Goal: Task Accomplishment & Management: Manage account settings

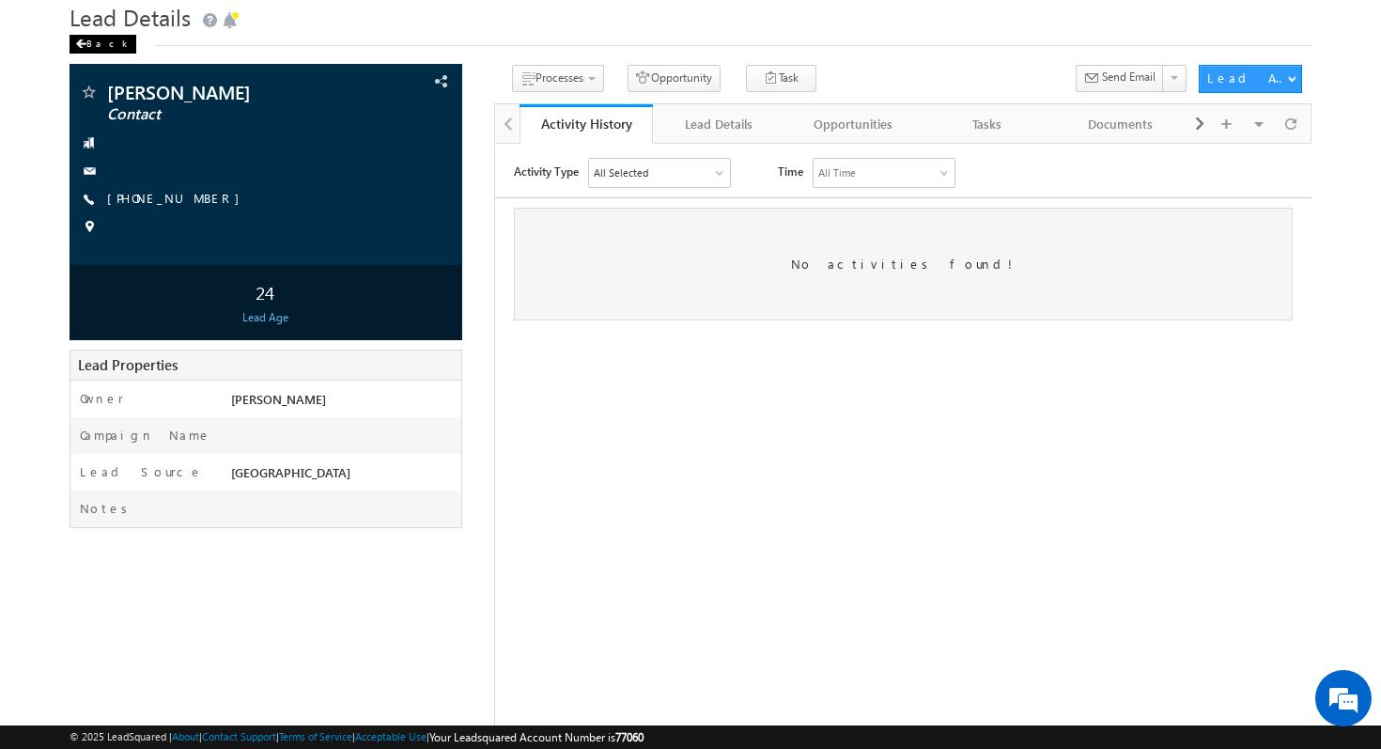
click at [103, 49] on div "Back" at bounding box center [103, 44] width 67 height 19
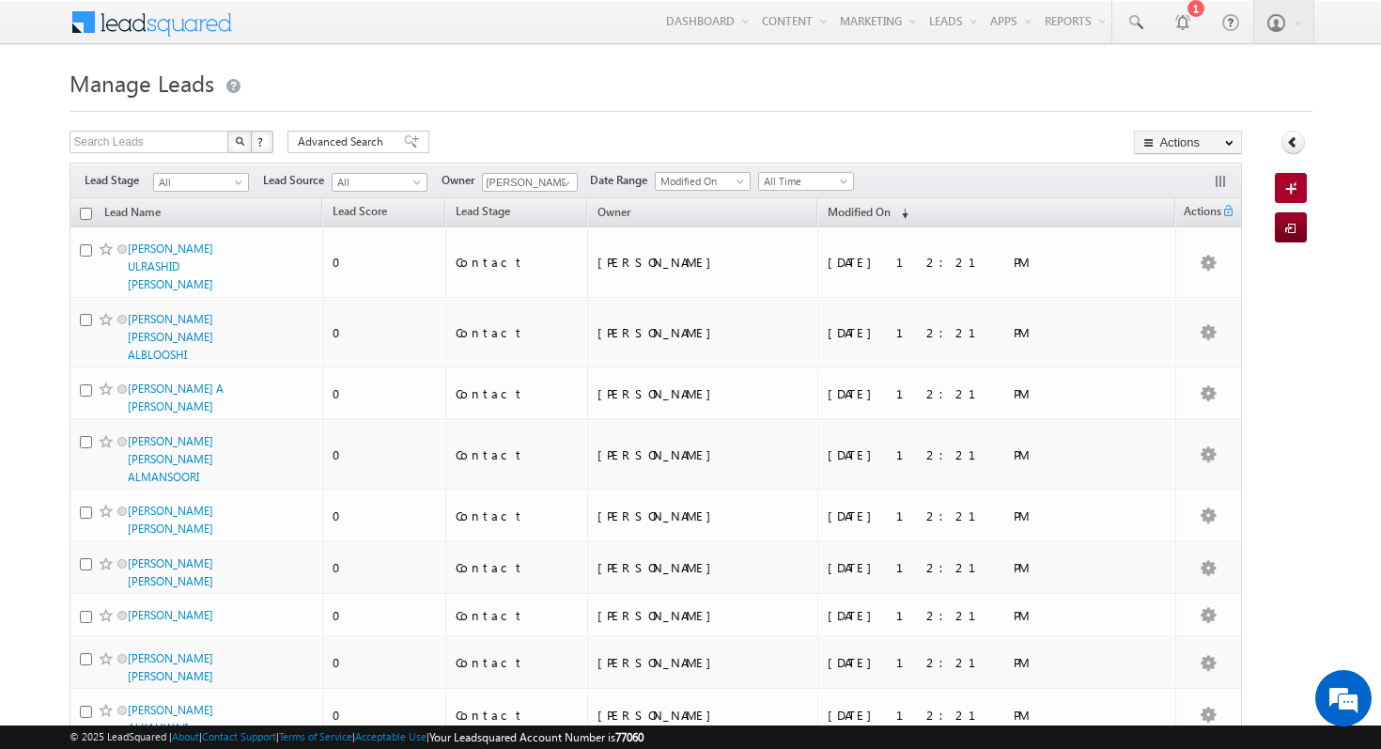
click at [985, 132] on div "Search Leads X ? 1200 results found Advanced Search Advanced Search Advanced se…" at bounding box center [657, 144] width 1174 height 27
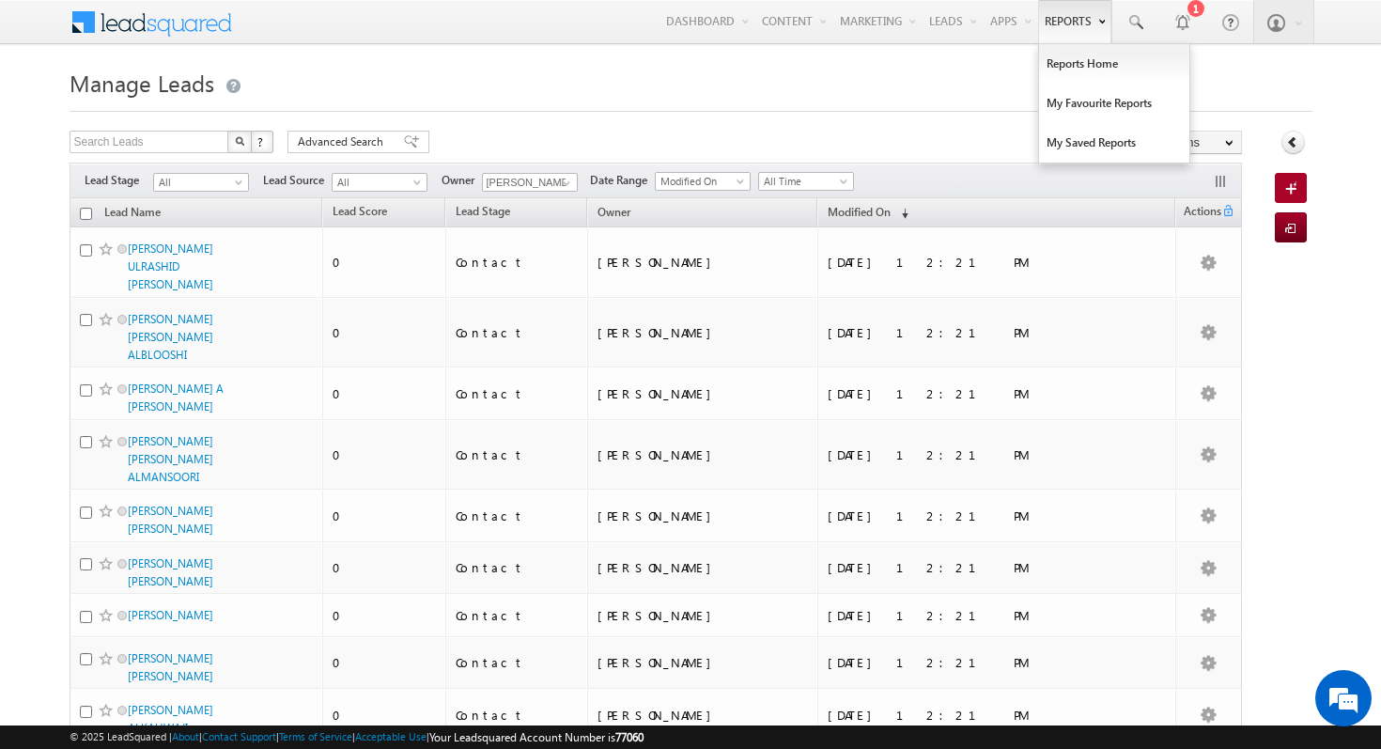
click at [1064, 30] on link "Reports" at bounding box center [1074, 21] width 73 height 43
click at [1088, 69] on link "Reports Home" at bounding box center [1114, 63] width 150 height 39
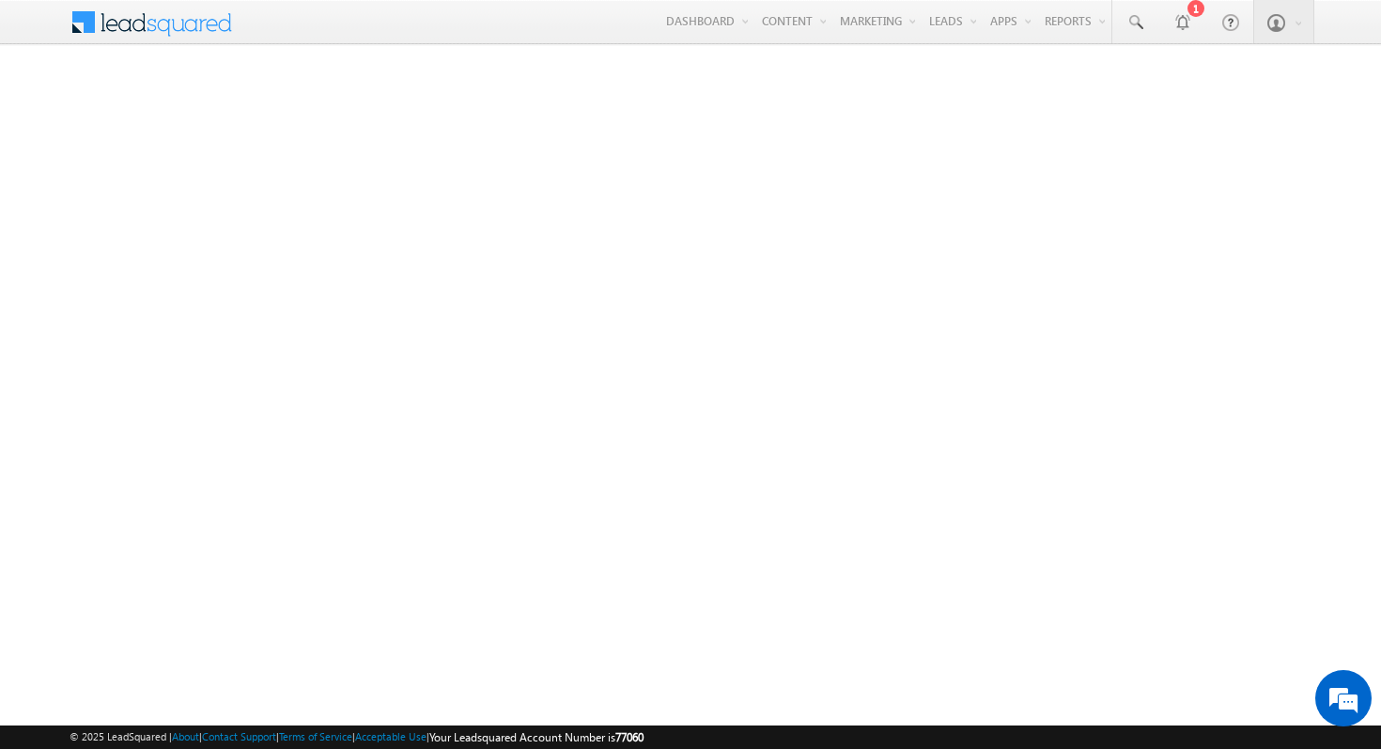
click at [148, 22] on span at bounding box center [164, 20] width 136 height 33
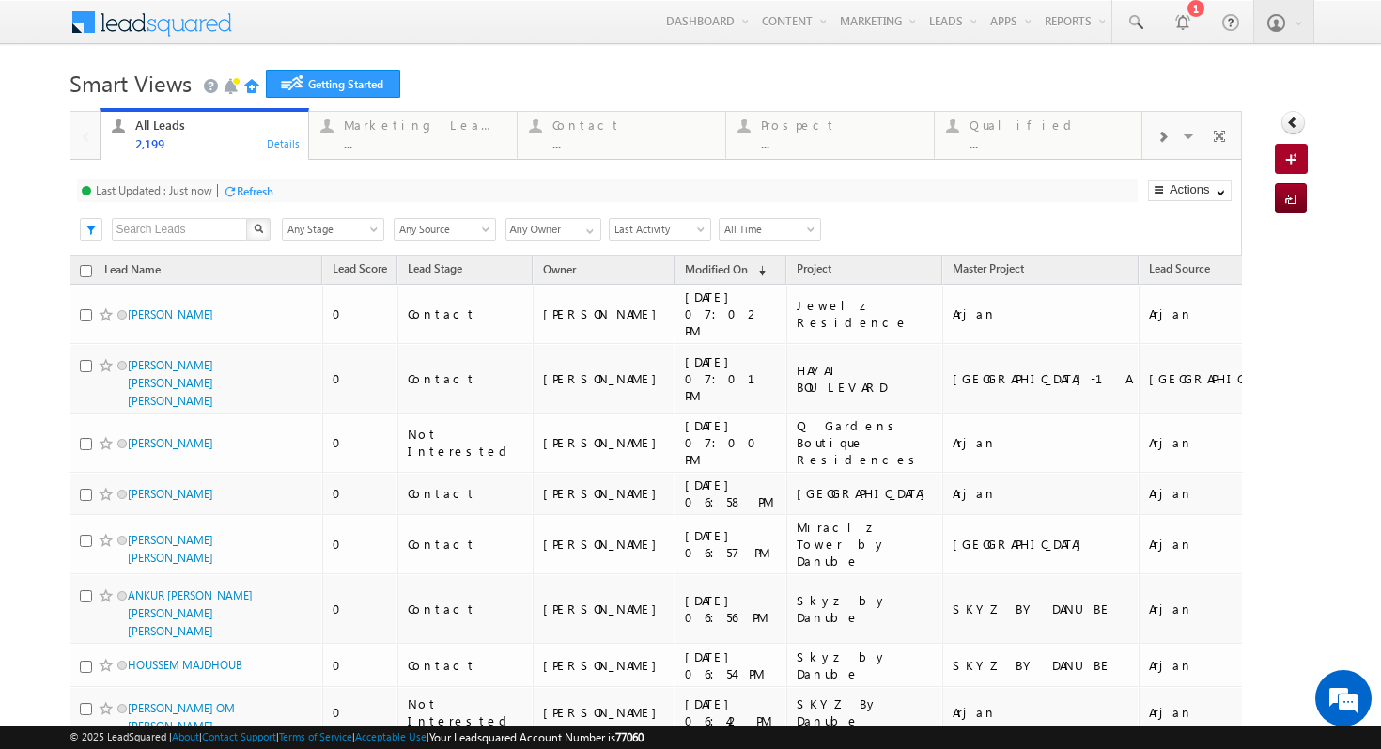
click at [84, 271] on input "checkbox" at bounding box center [86, 271] width 12 height 12
checkbox input "true"
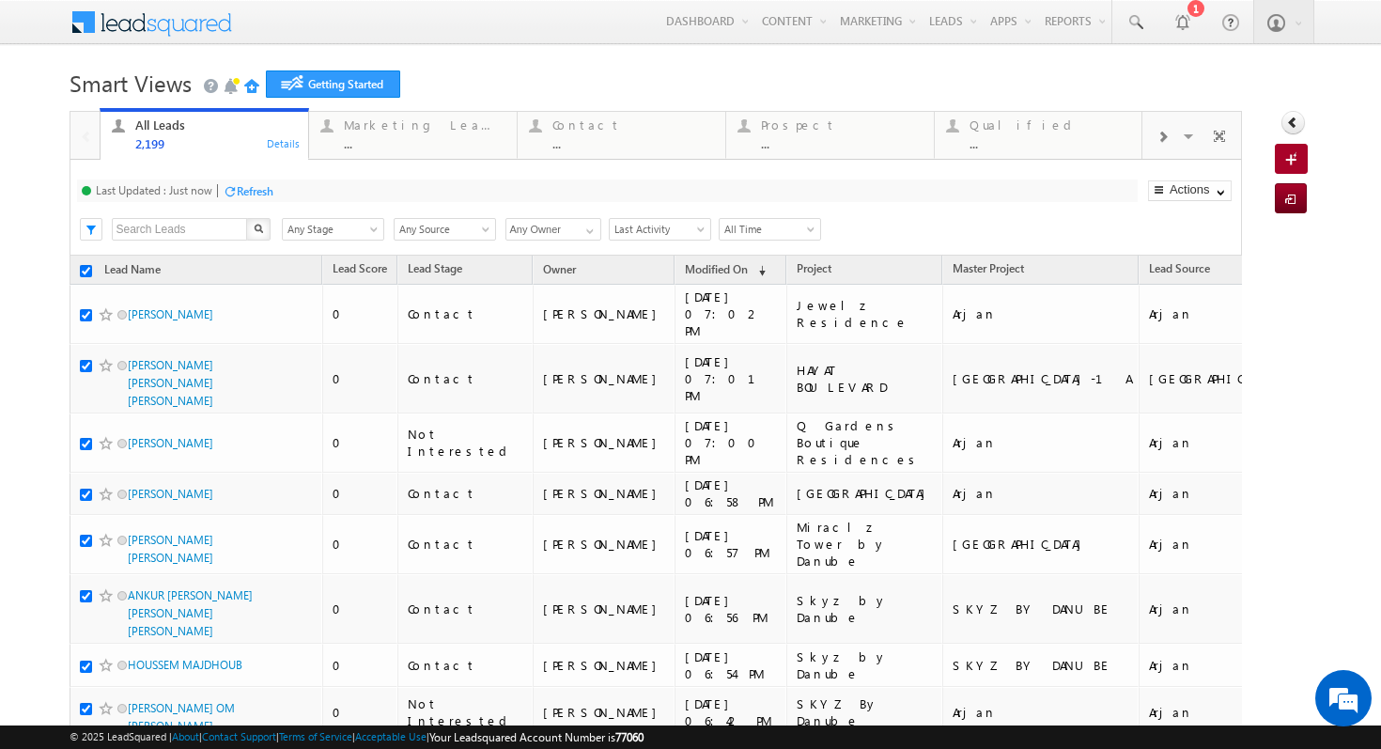
checkbox input "true"
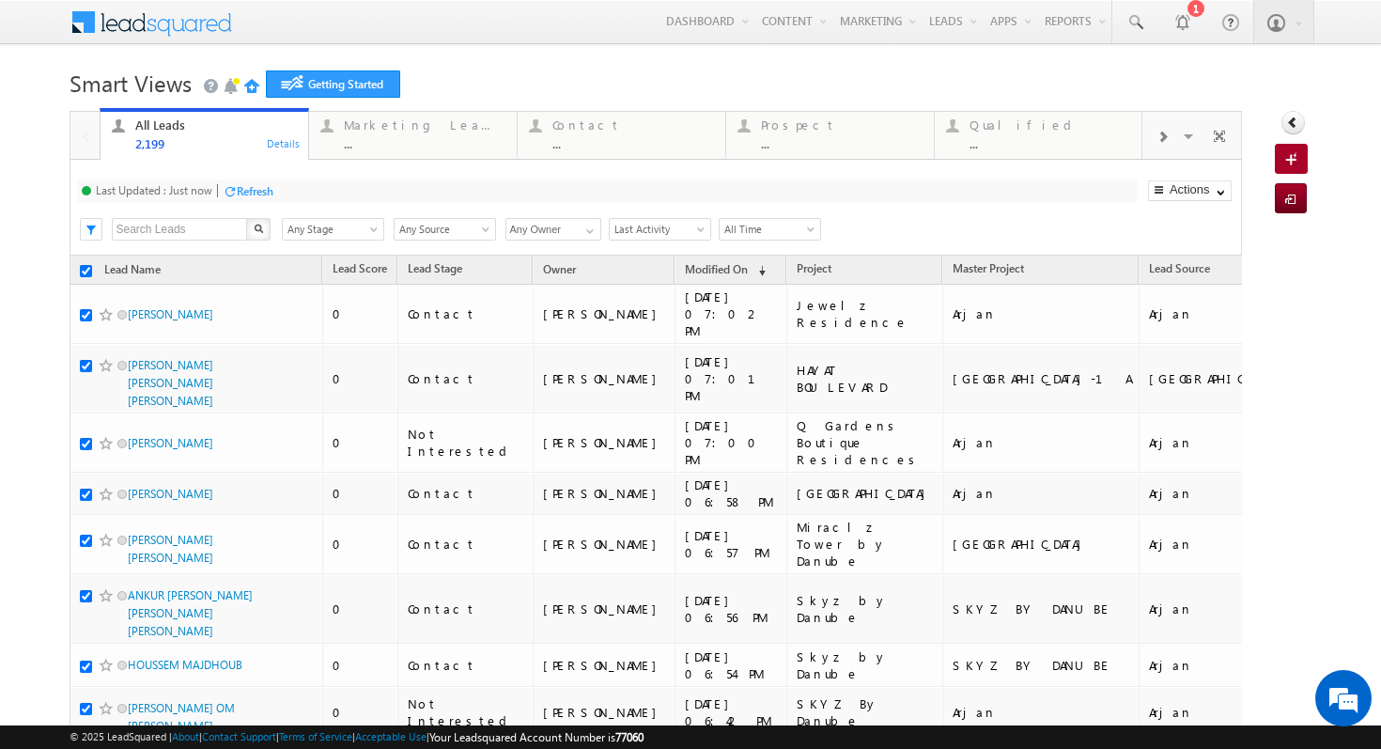
checkbox input "true"
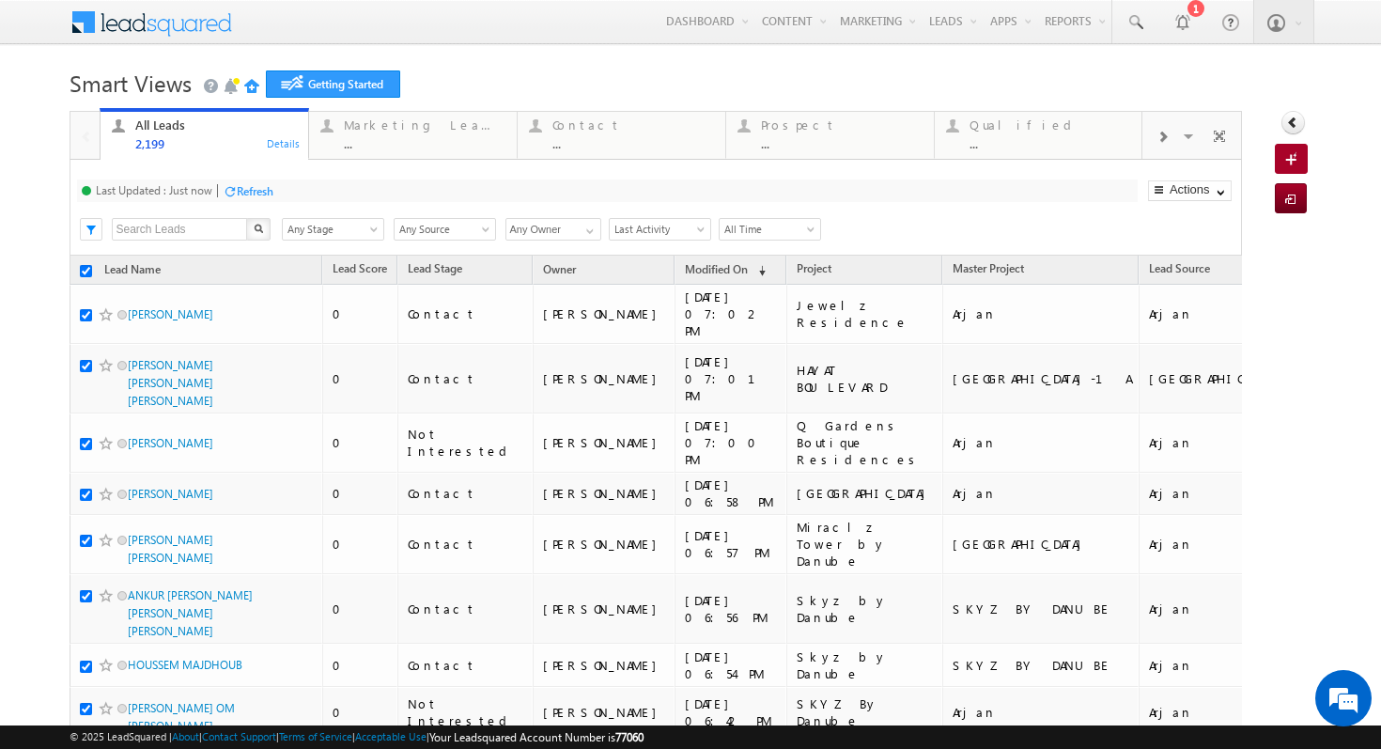
checkbox input "true"
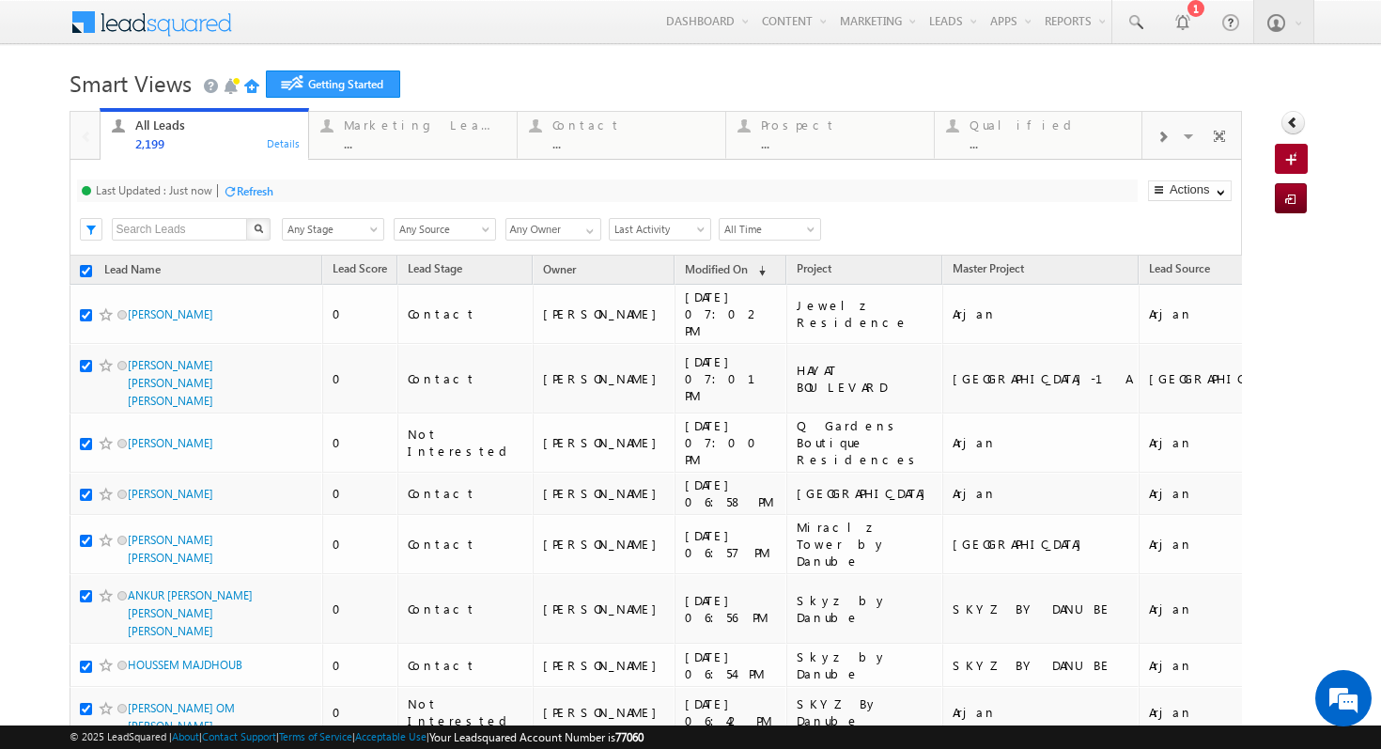
checkbox input "true"
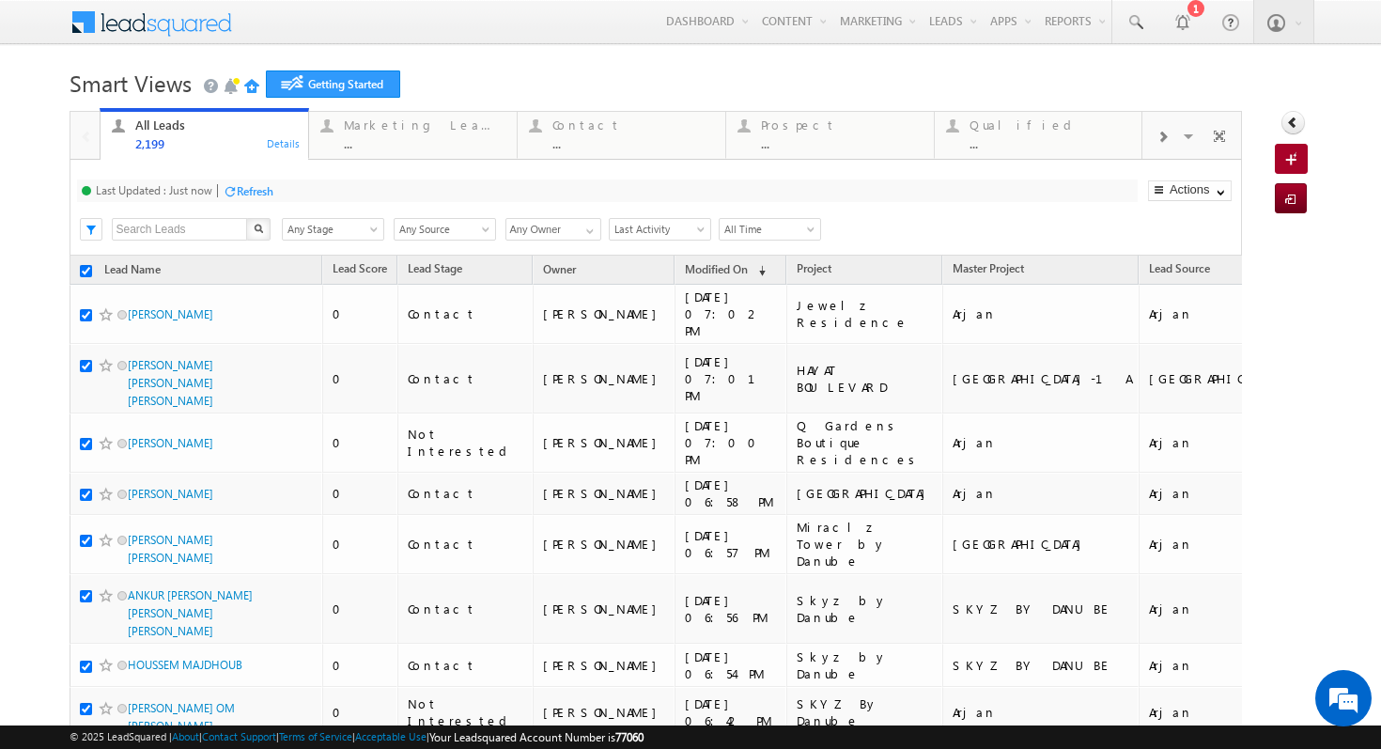
checkbox input "true"
click at [253, 196] on div "Refresh" at bounding box center [255, 191] width 37 height 14
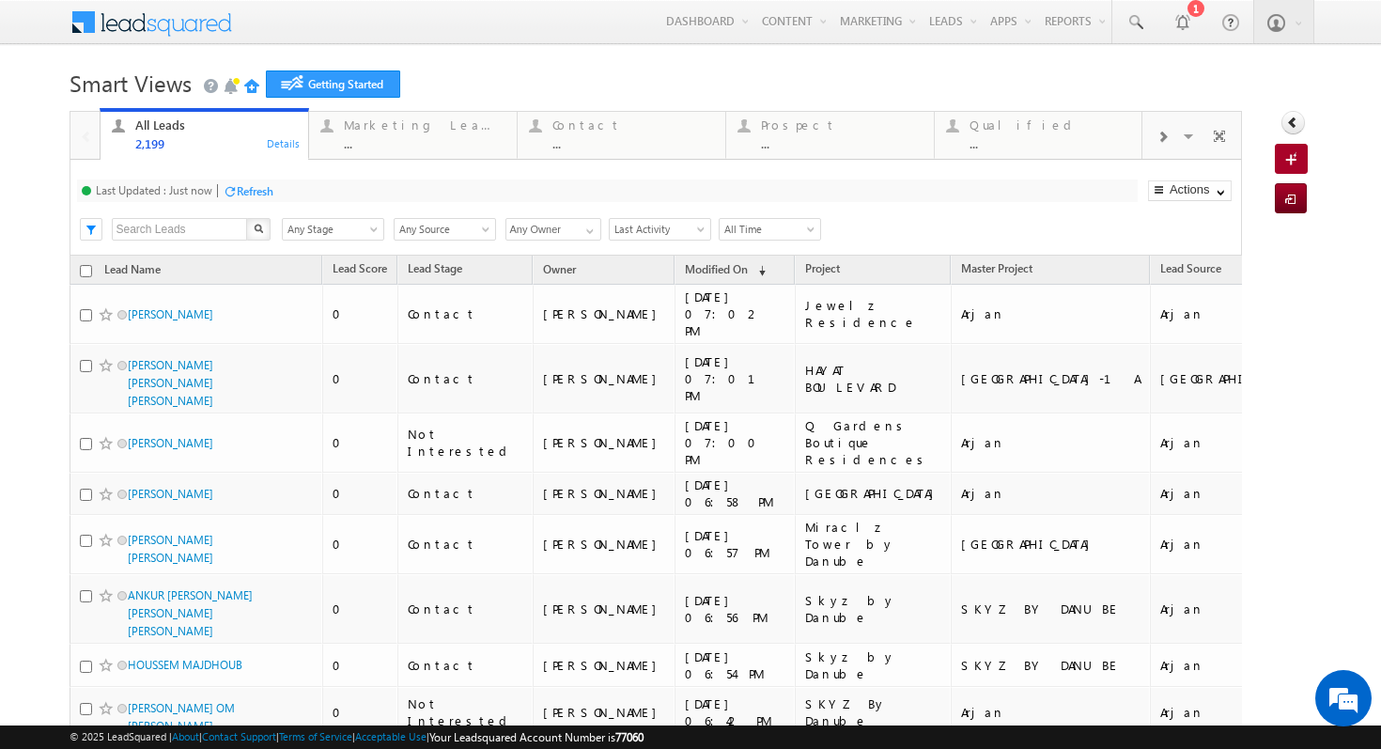
click at [89, 275] on input "checkbox" at bounding box center [86, 271] width 12 height 12
checkbox input "true"
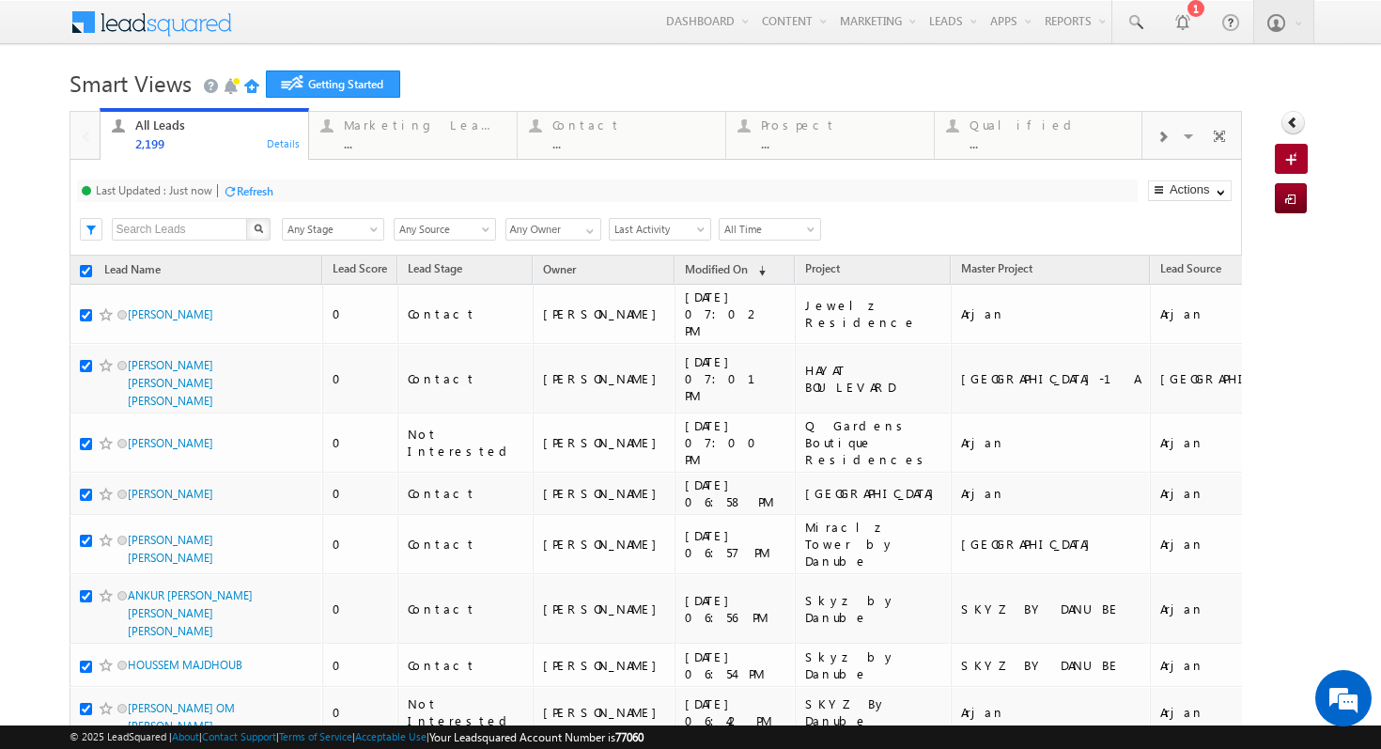
checkbox input "true"
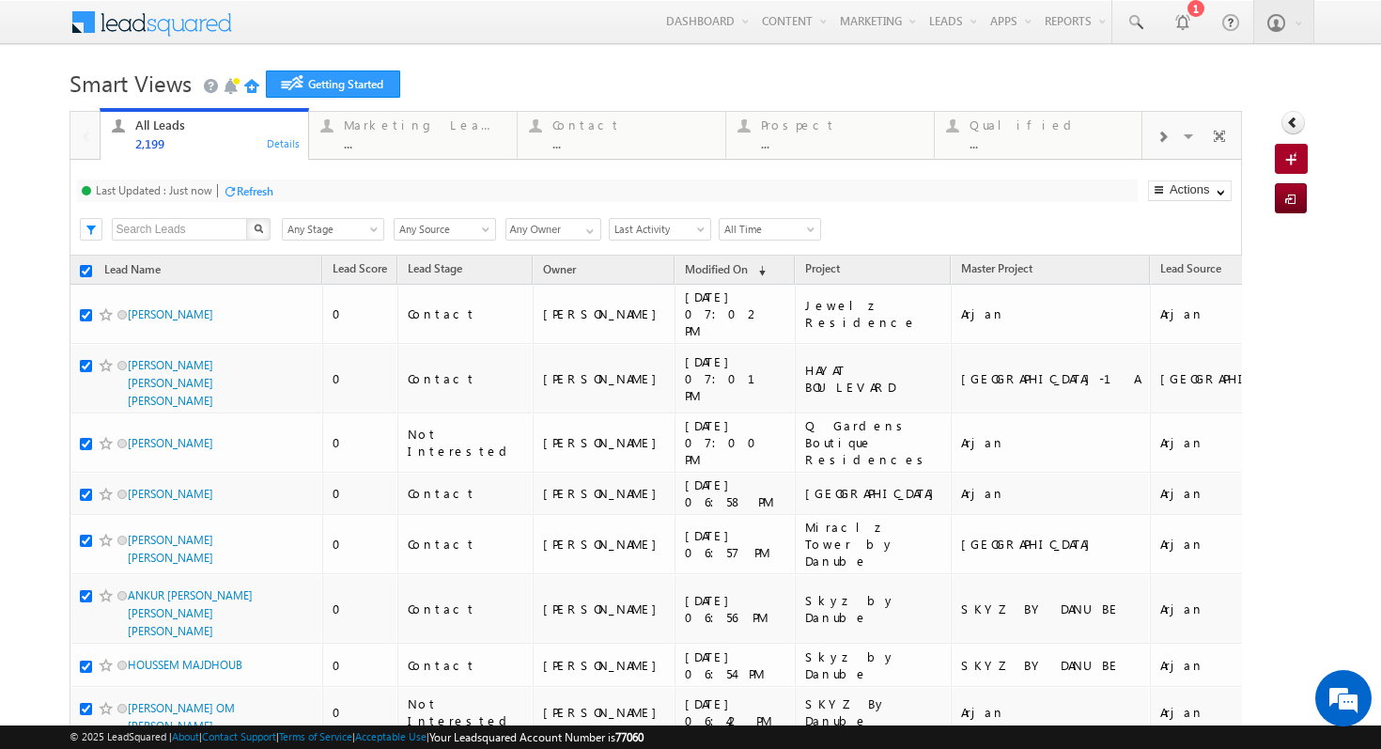
checkbox input "true"
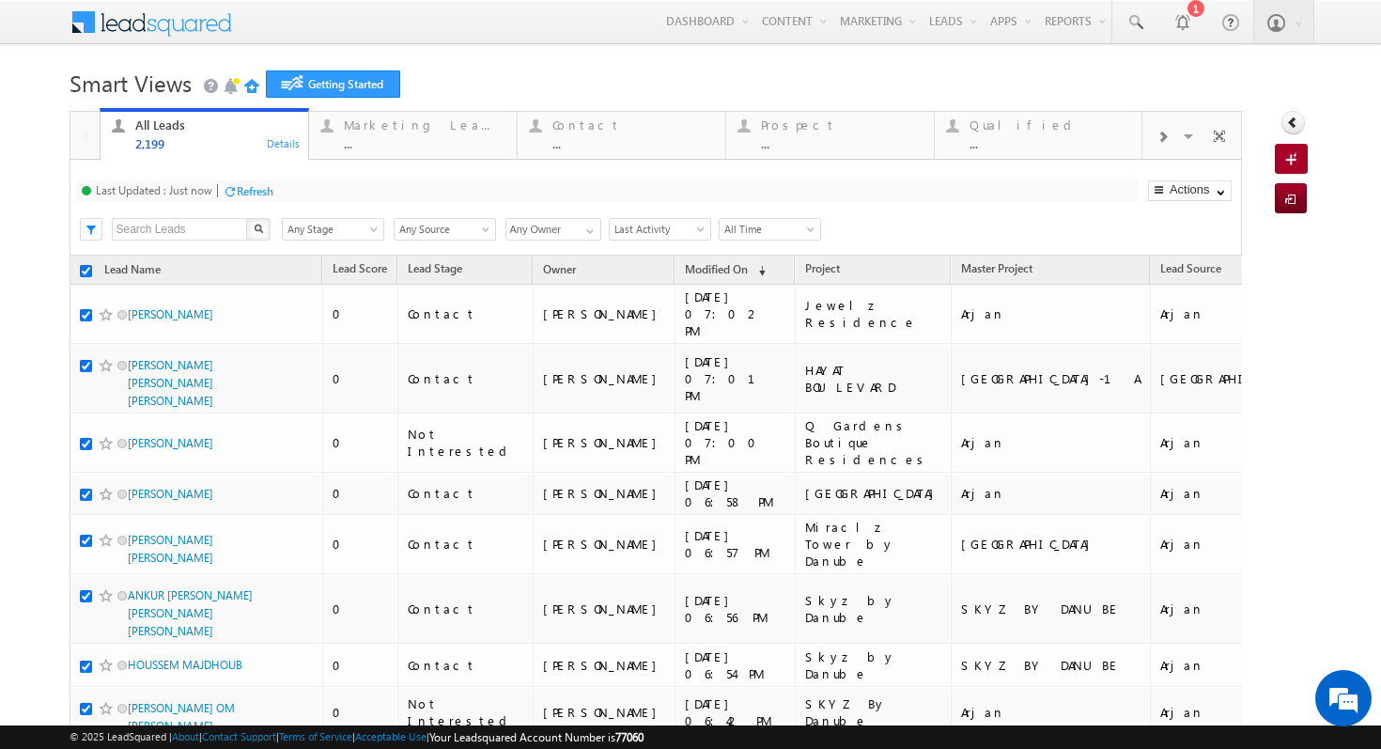
checkbox input "true"
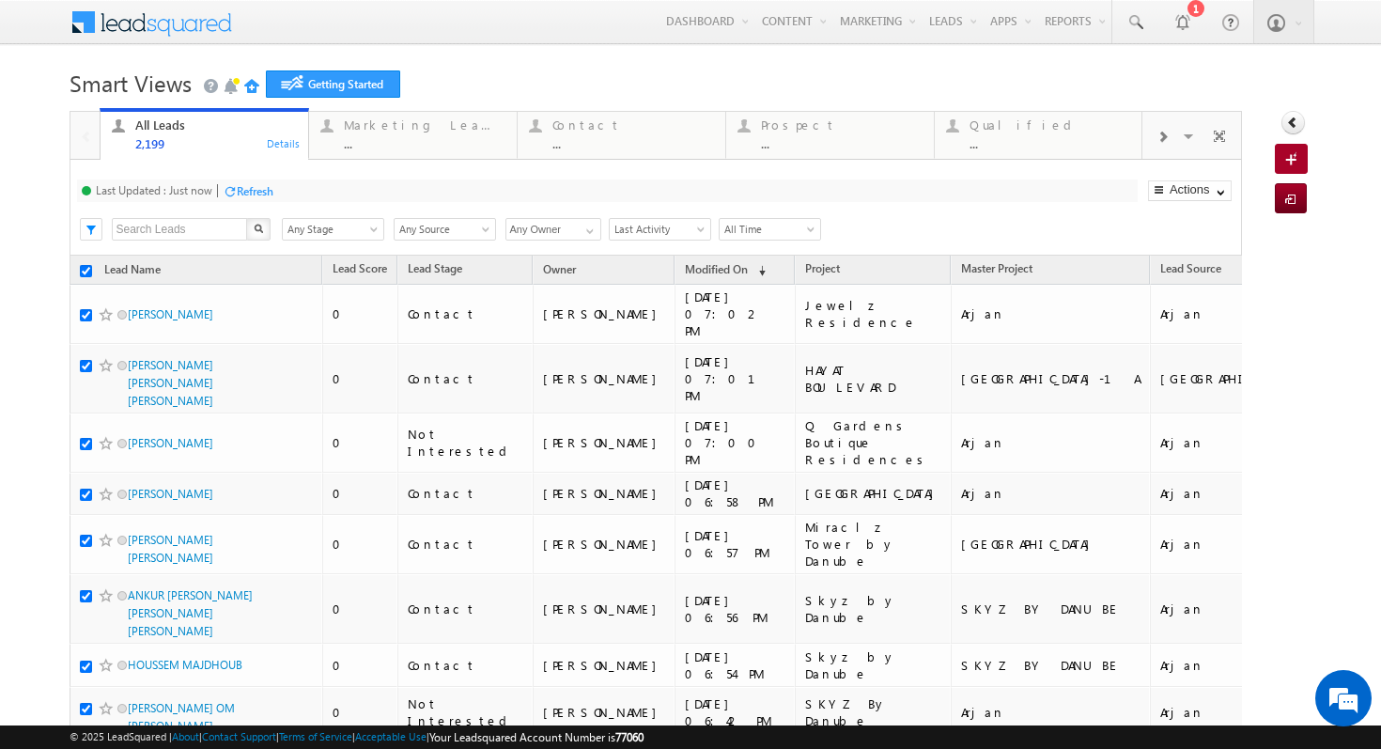
checkbox input "true"
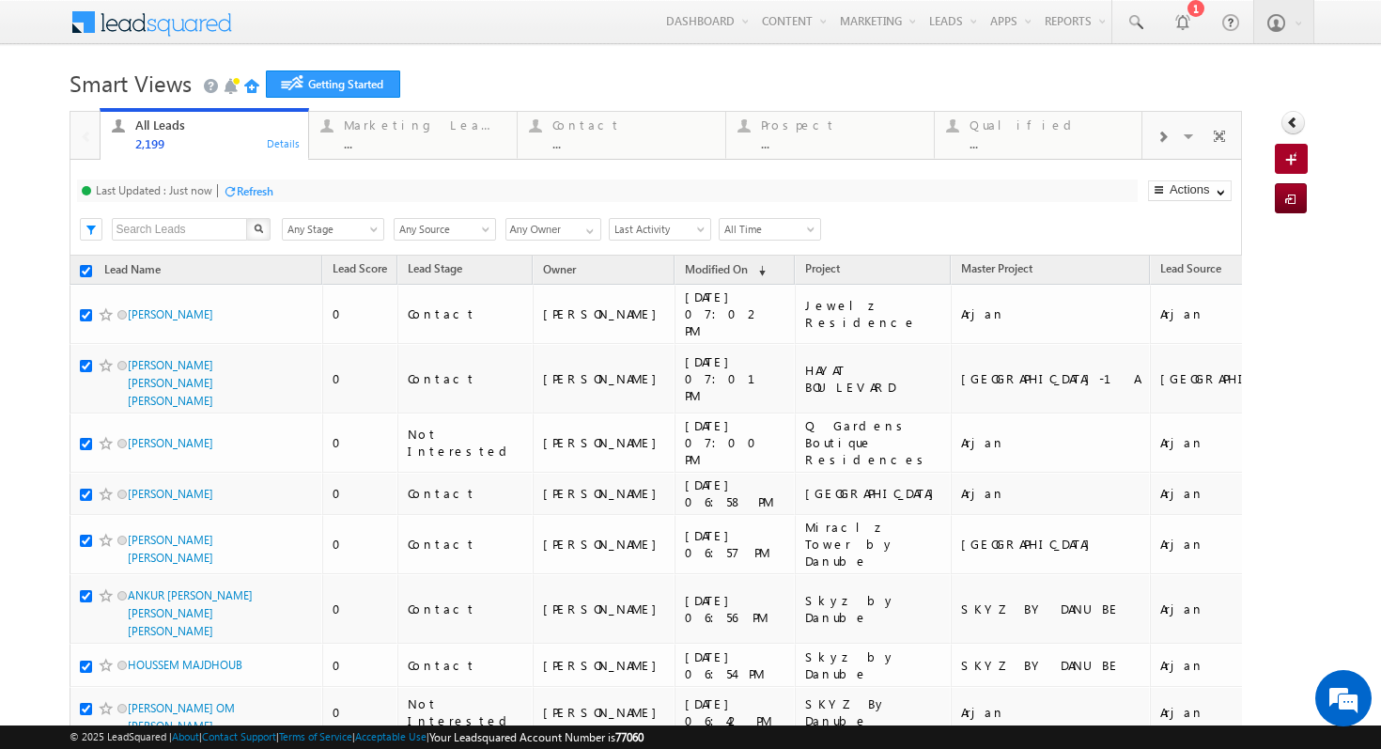
checkbox input "true"
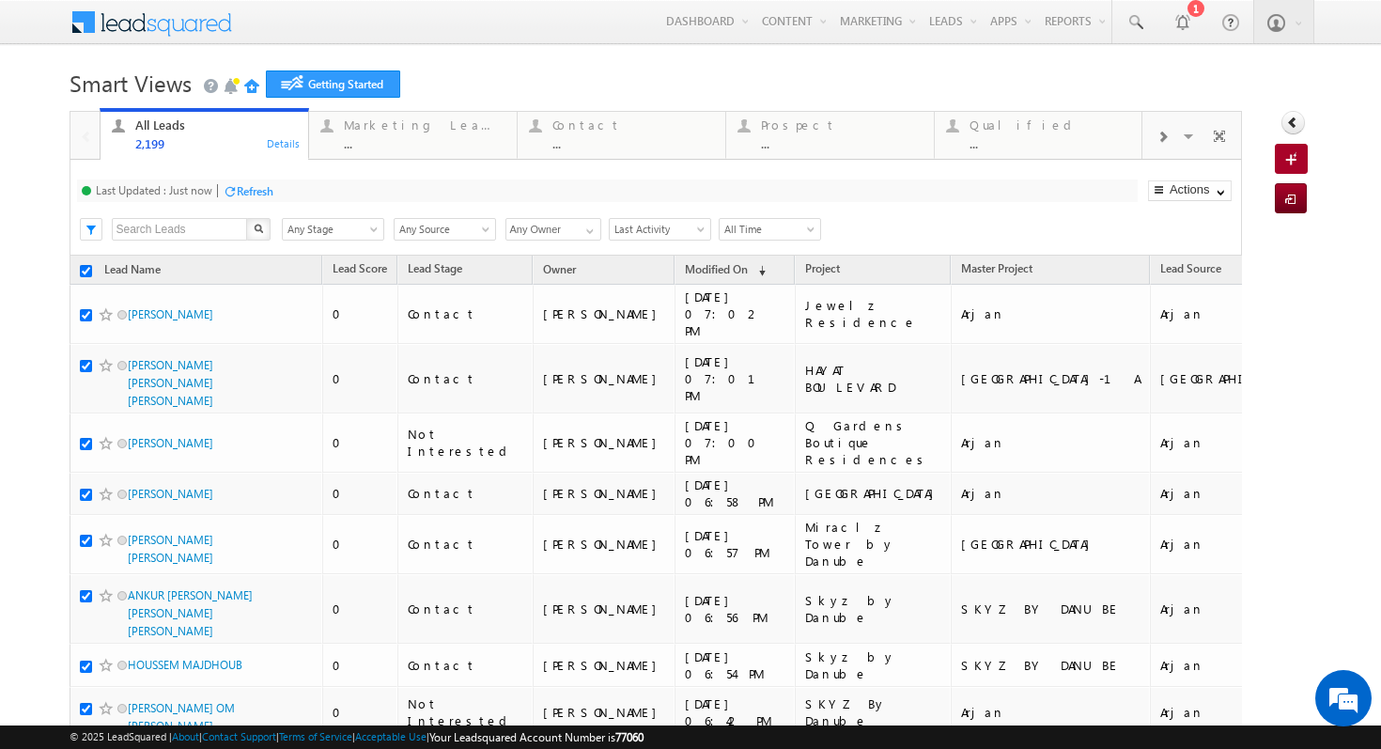
checkbox input "true"
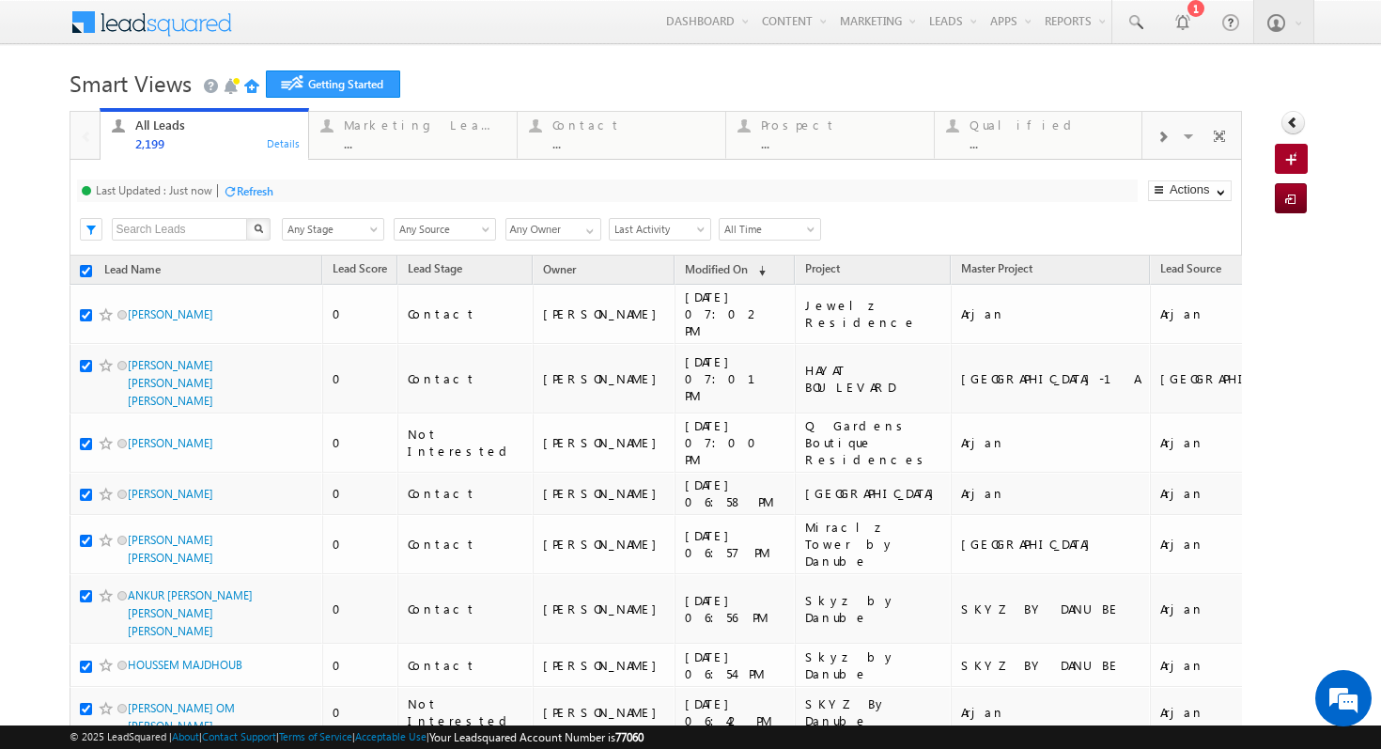
checkbox input "true"
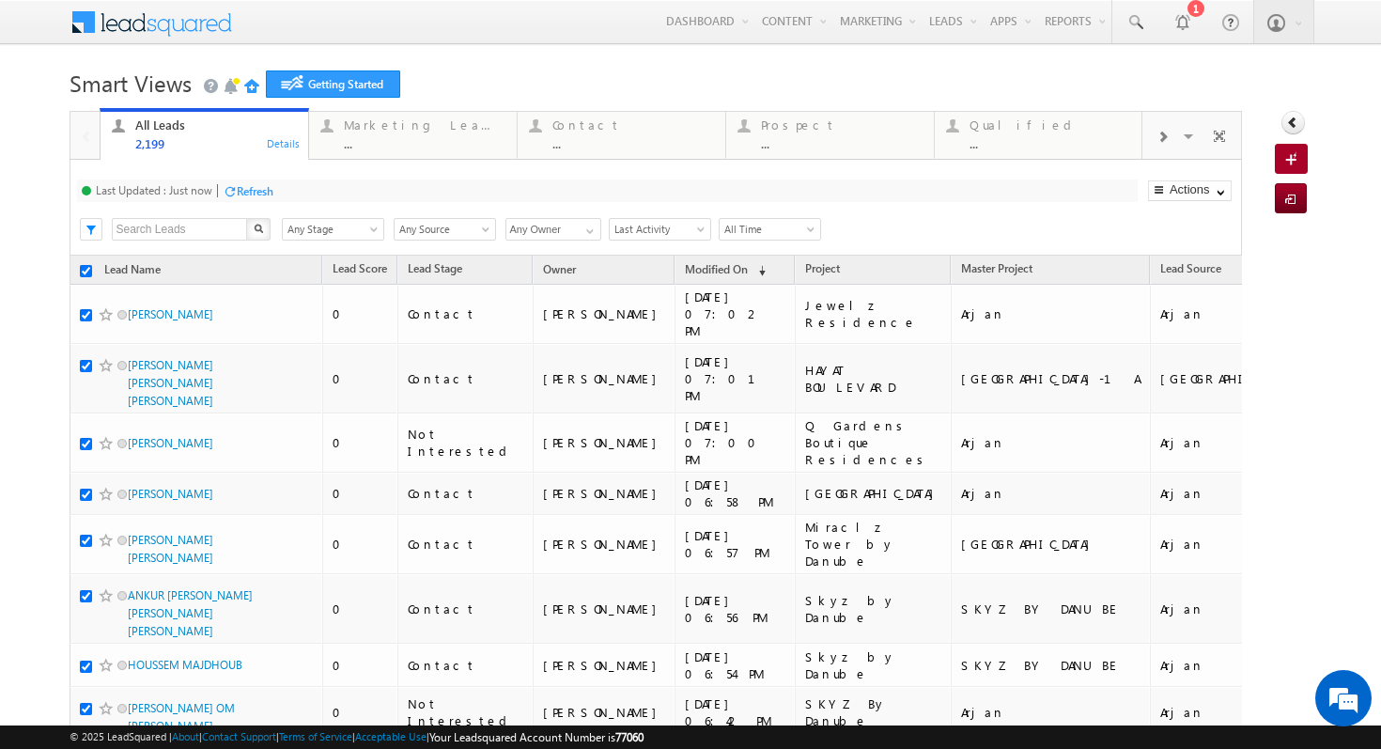
checkbox input "true"
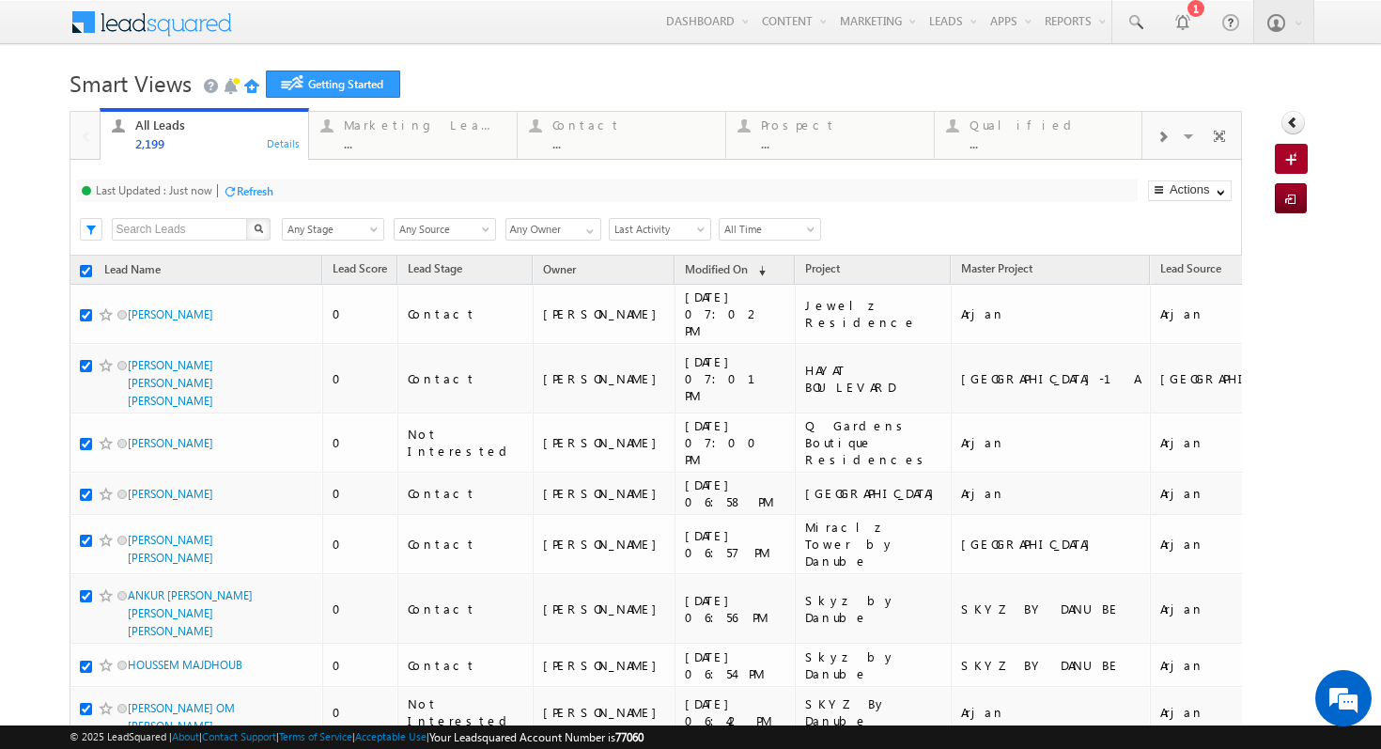
checkbox input "true"
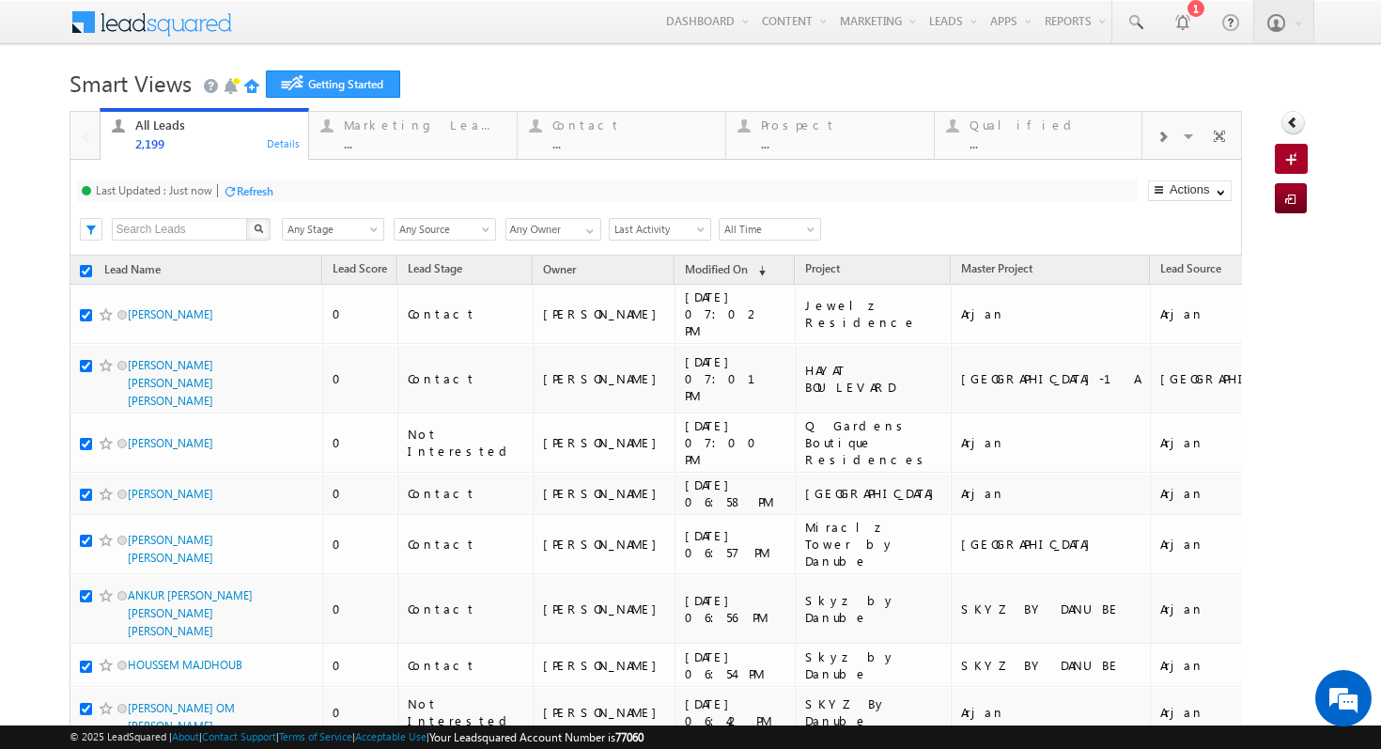
checkbox input "true"
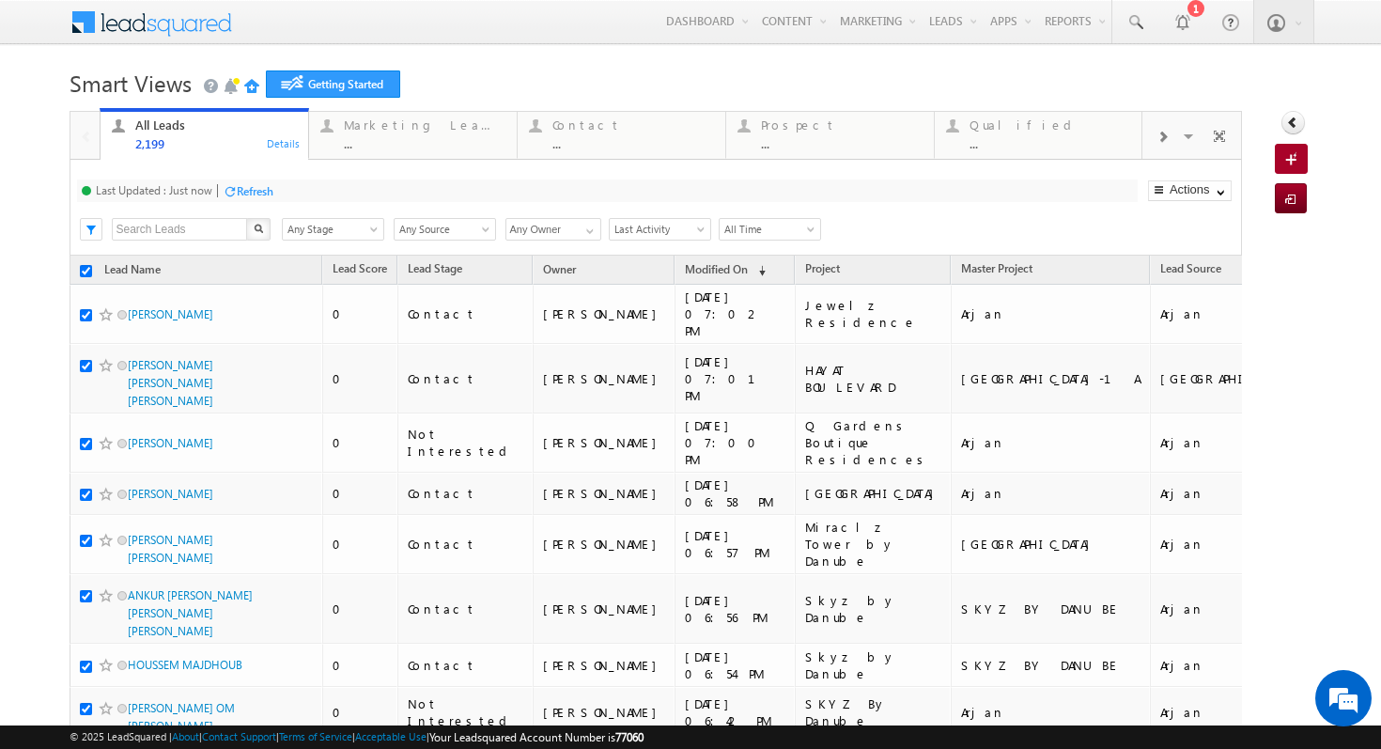
checkbox input "true"
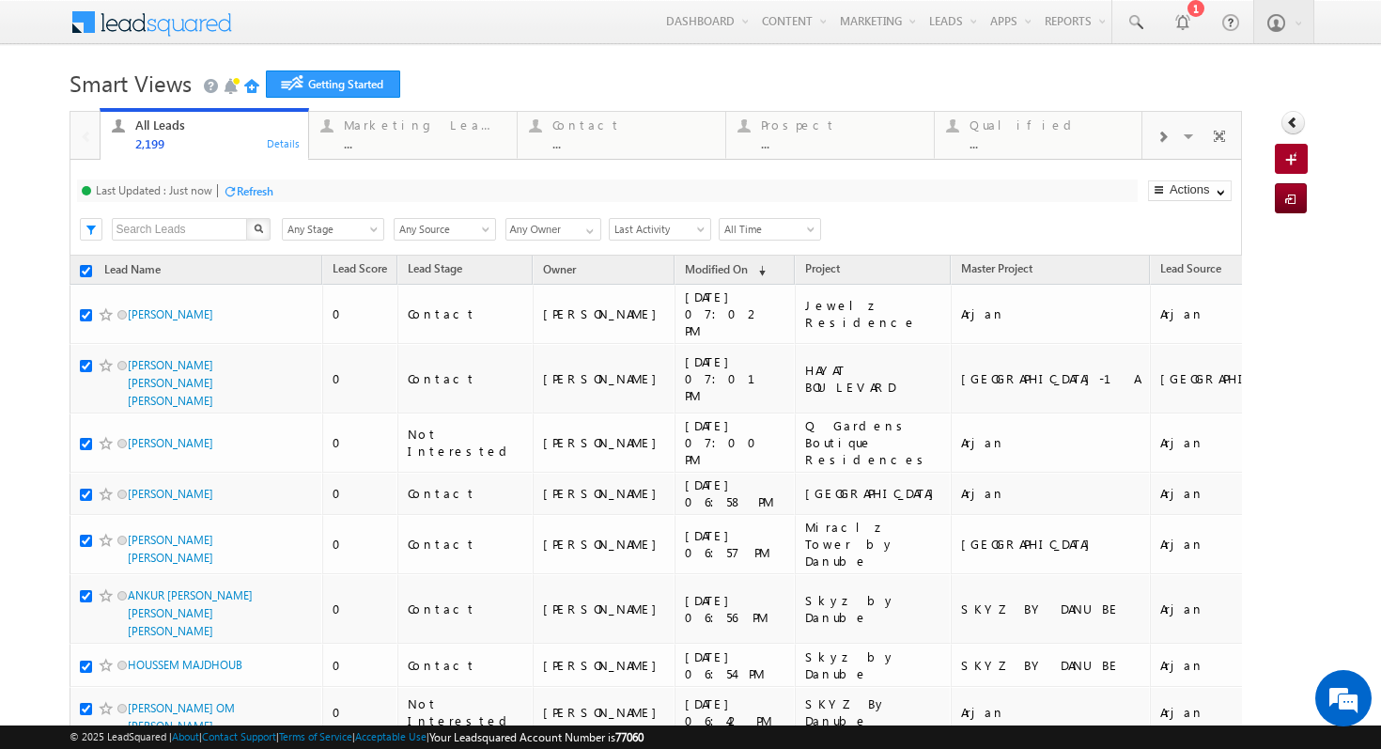
checkbox input "true"
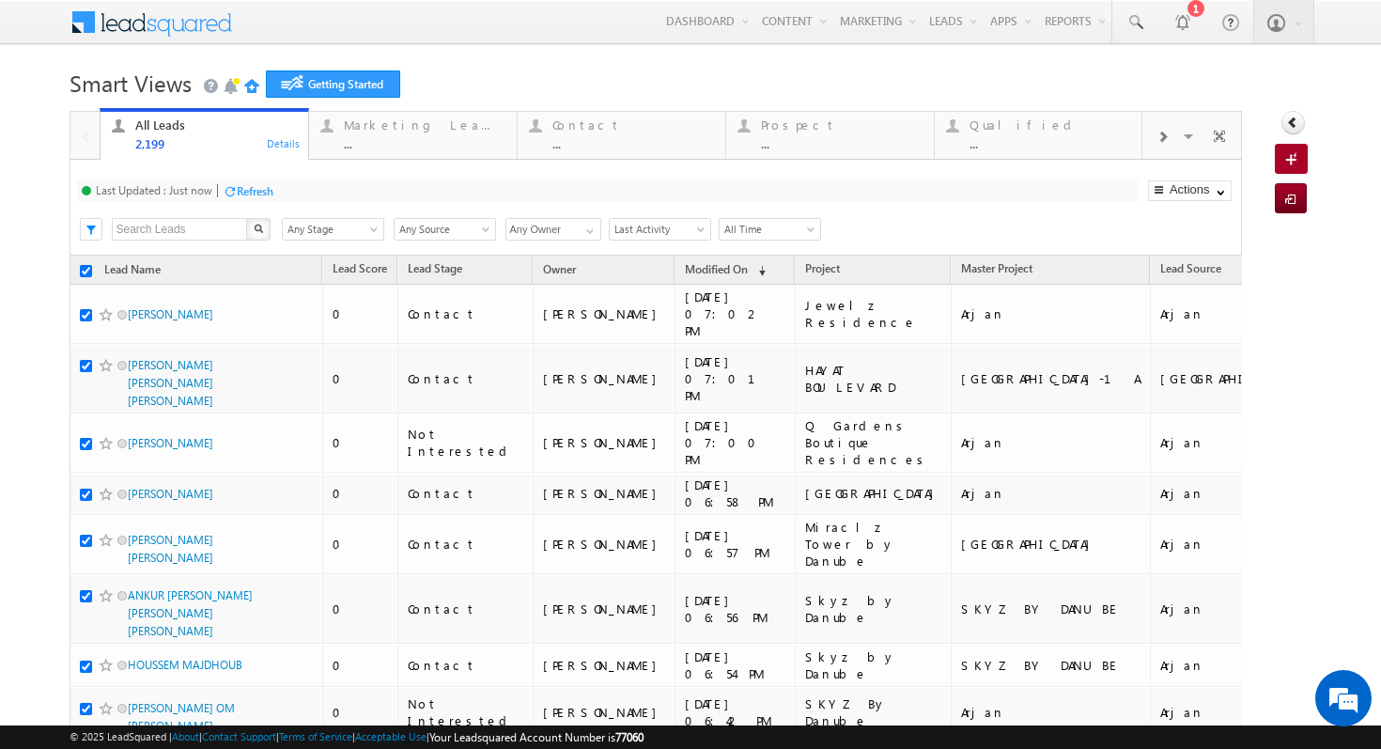
checkbox input "true"
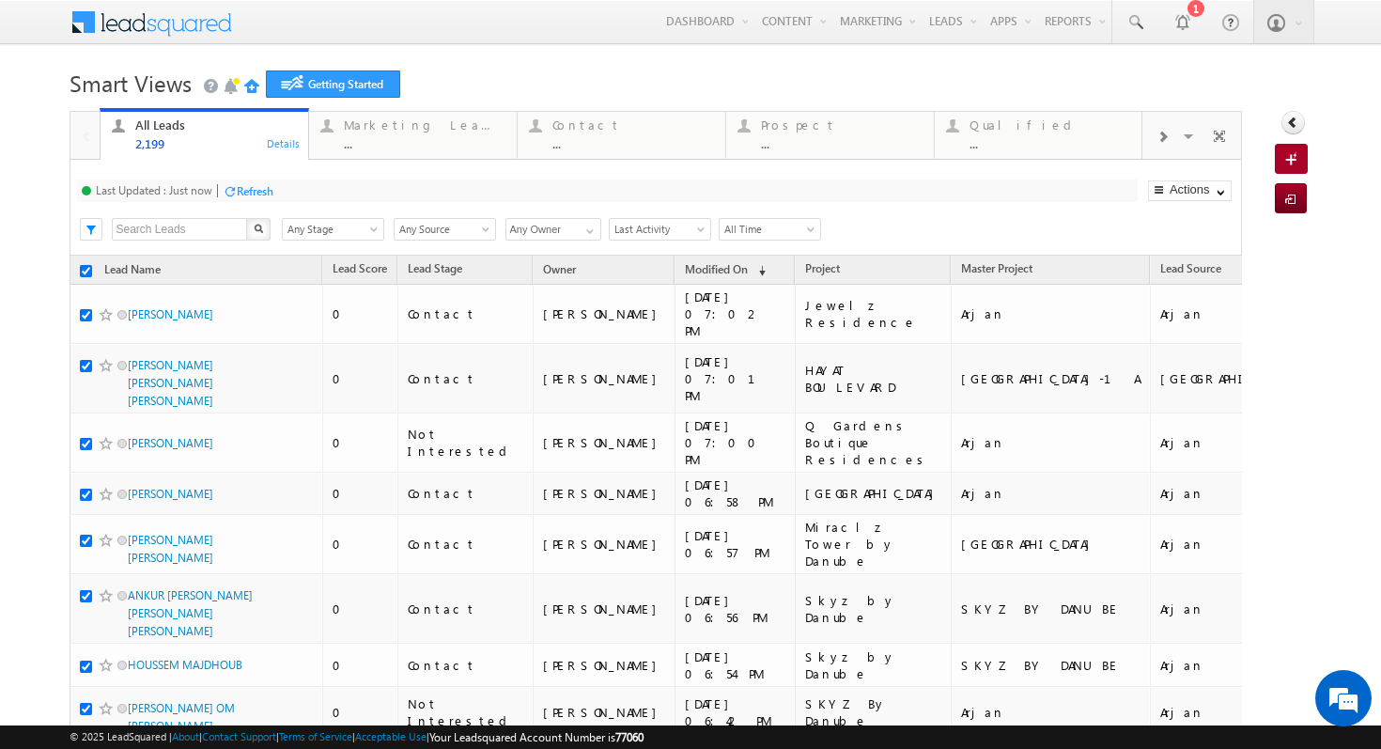
checkbox input "true"
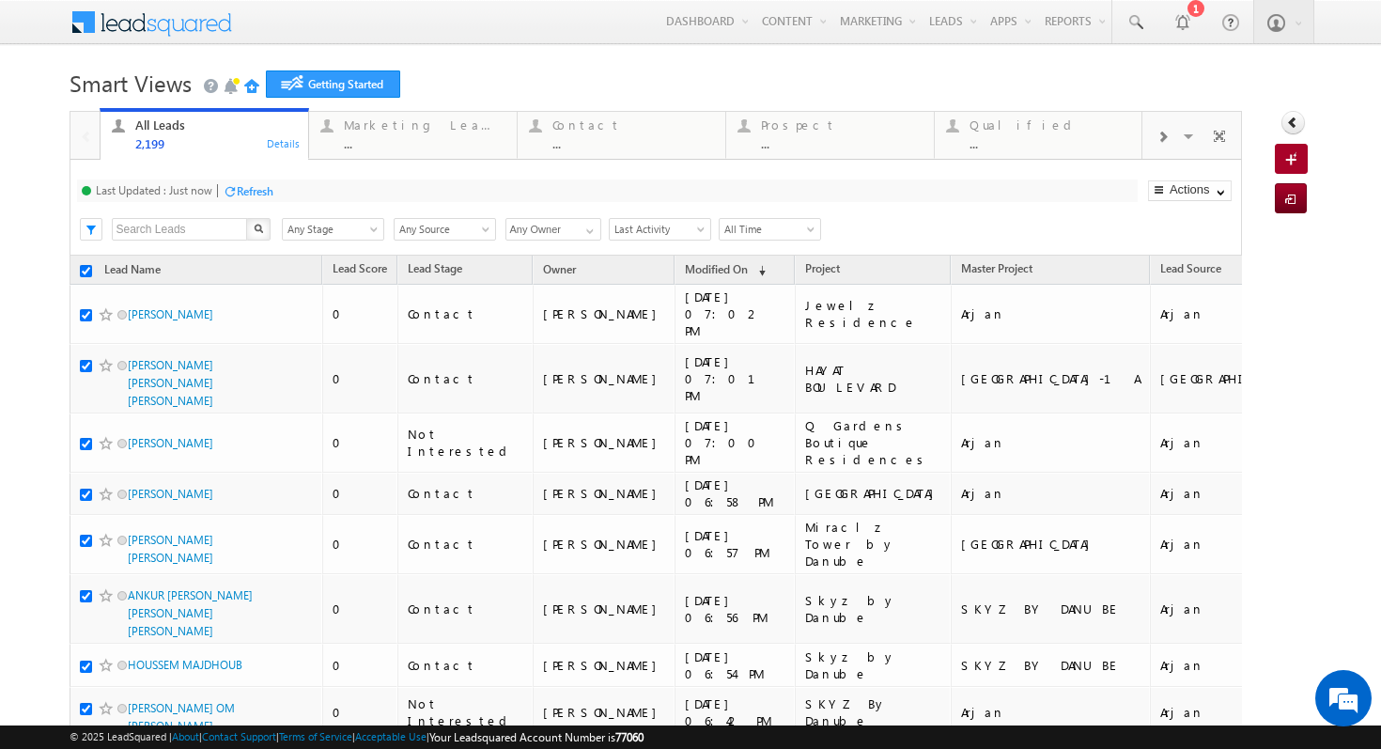
checkbox input "true"
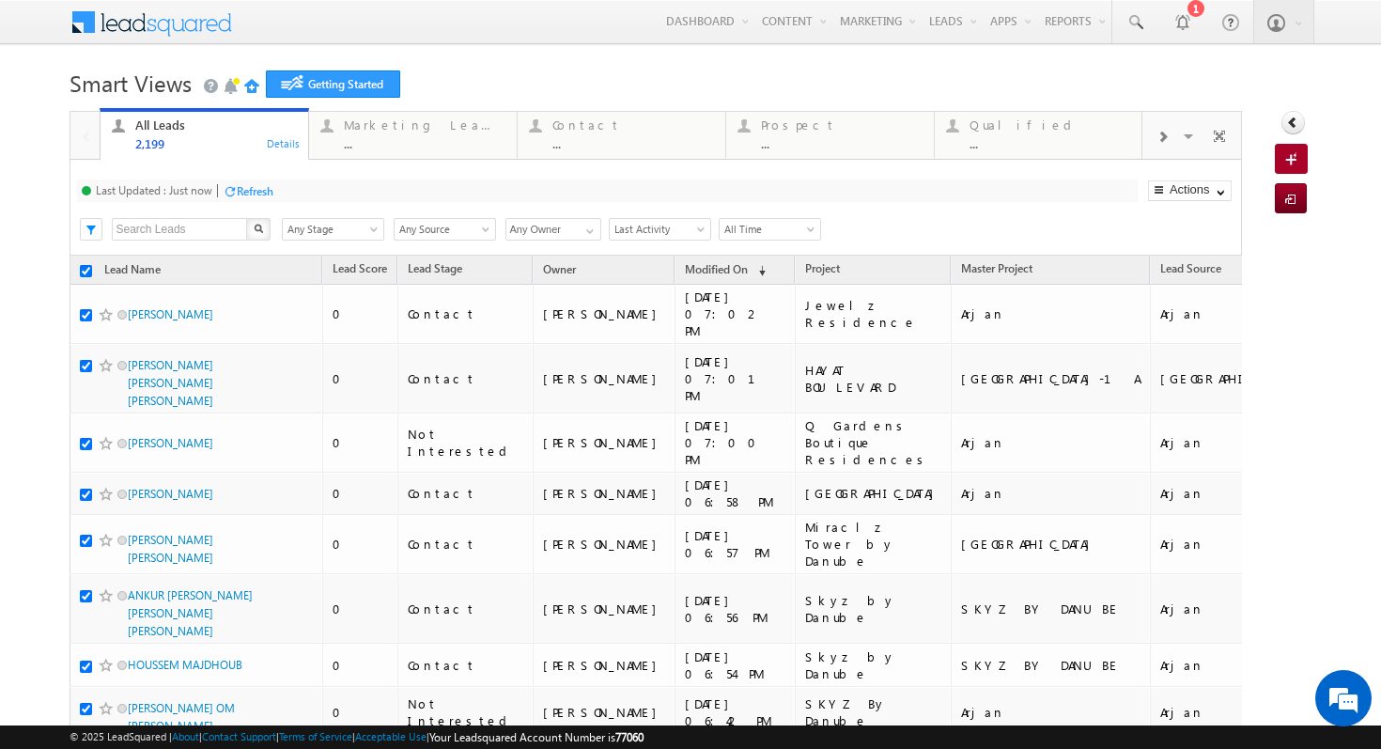
checkbox input "true"
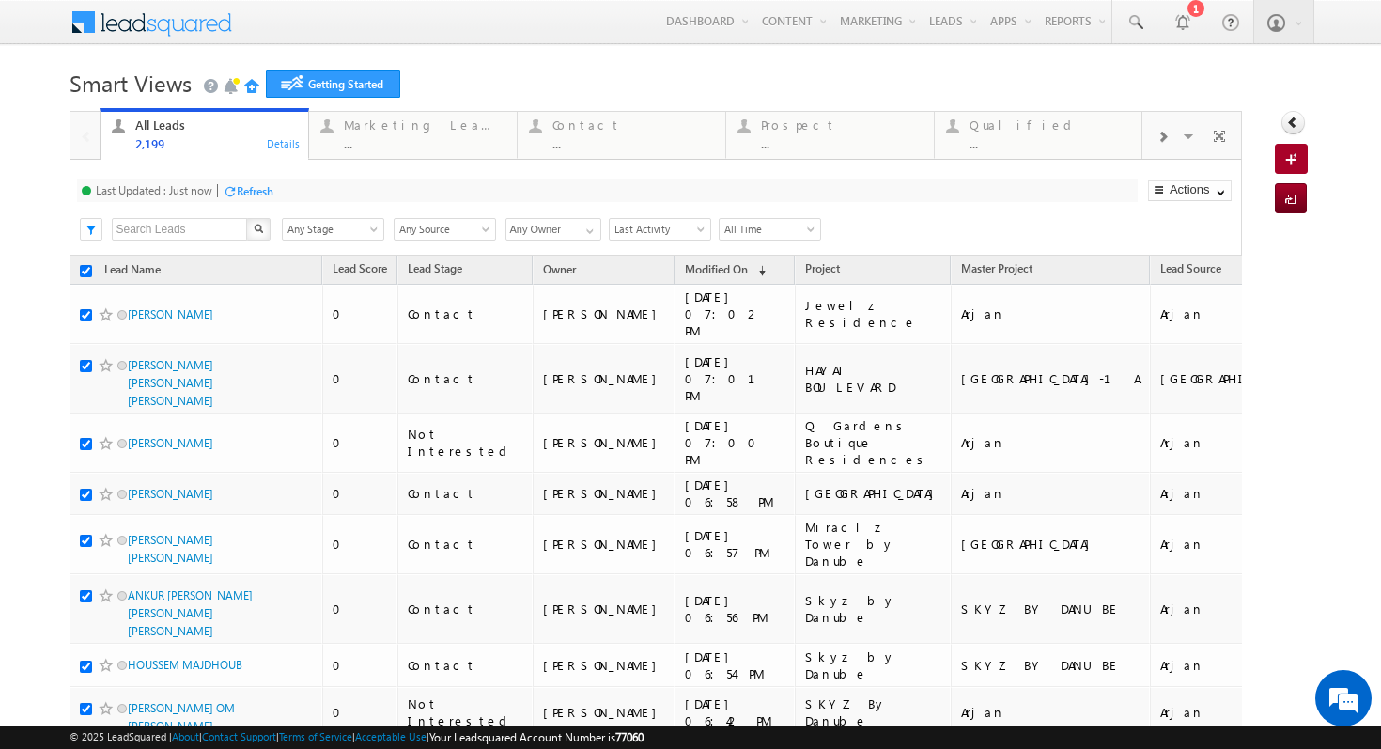
checkbox input "true"
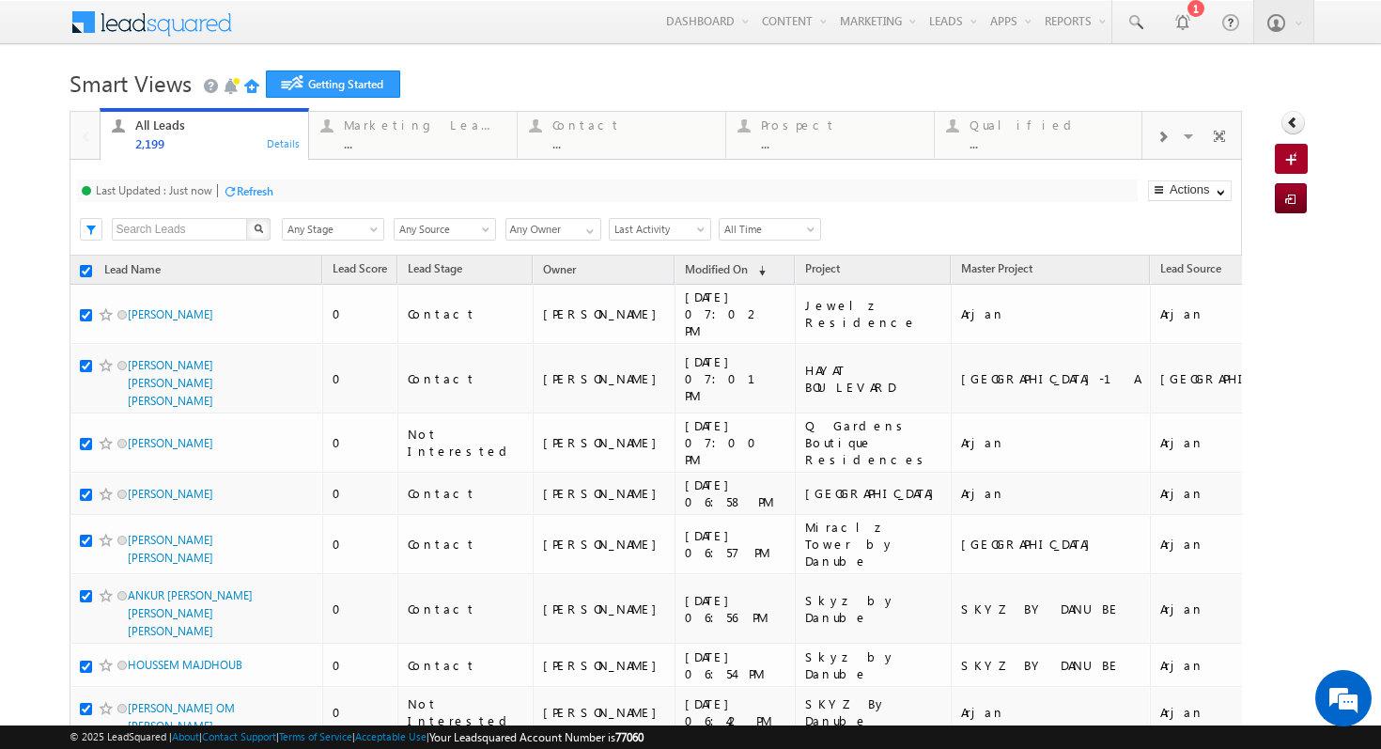
checkbox input "true"
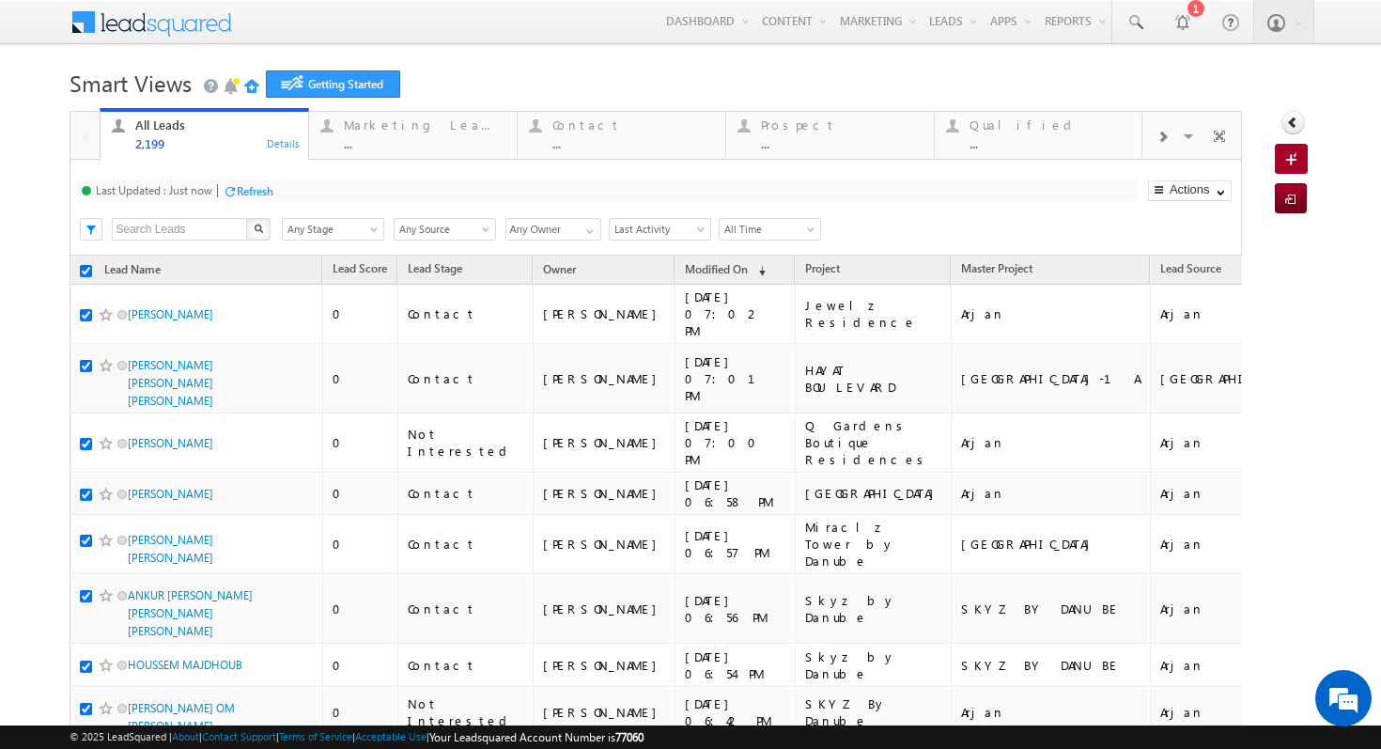
checkbox input "true"
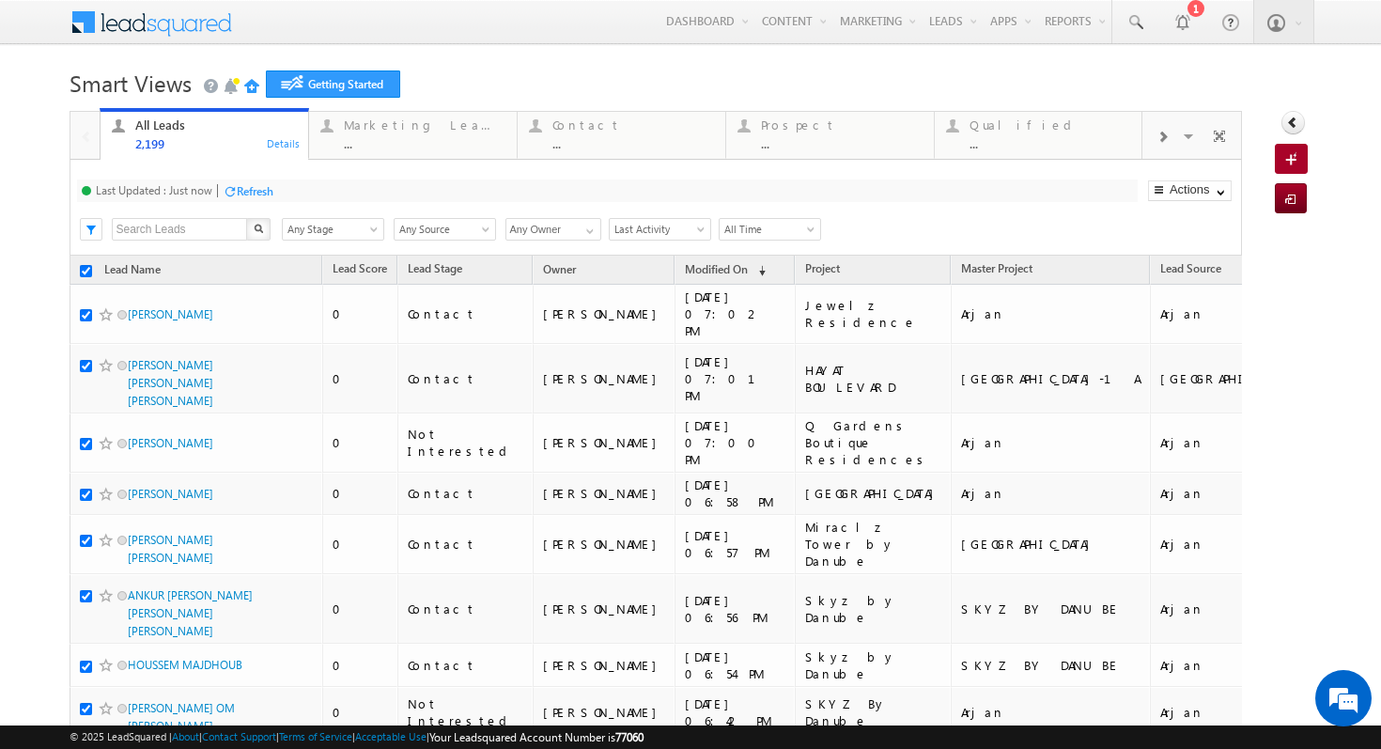
checkbox input "true"
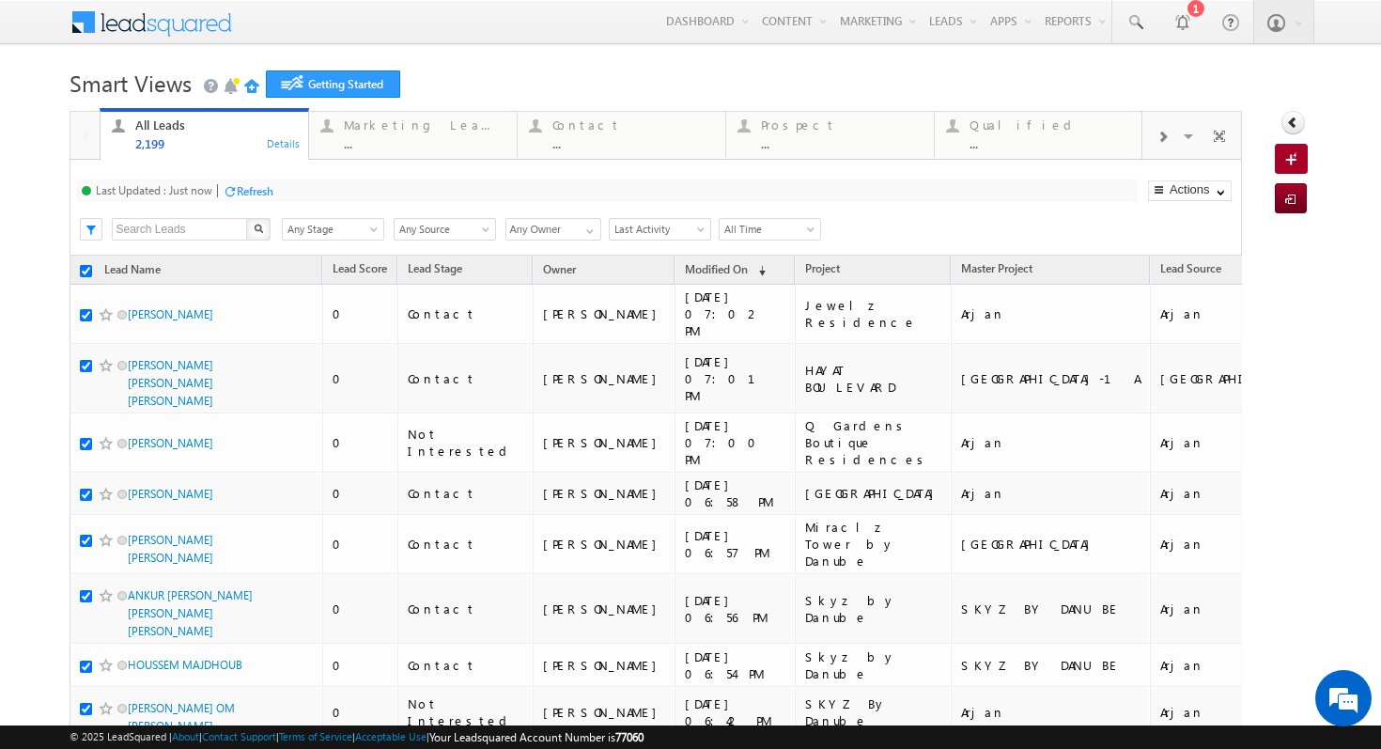
checkbox input "true"
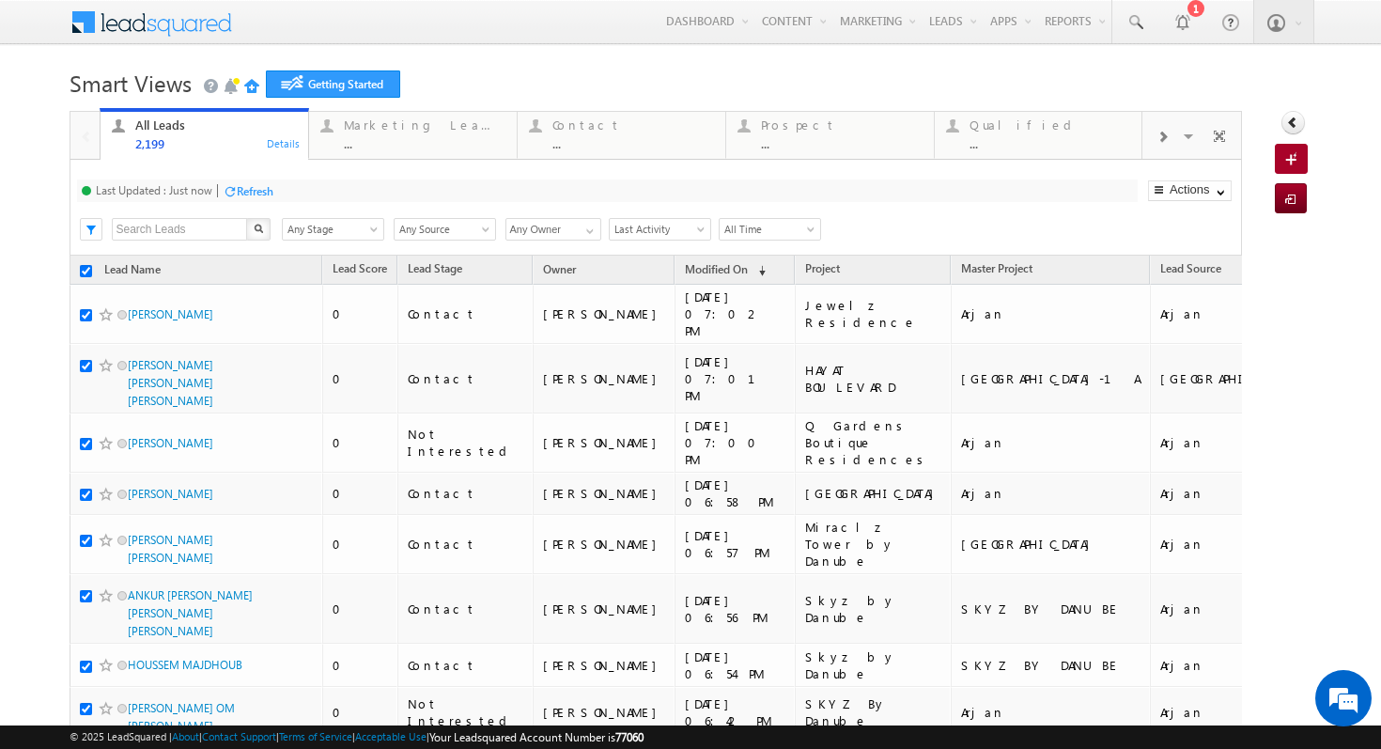
checkbox input "true"
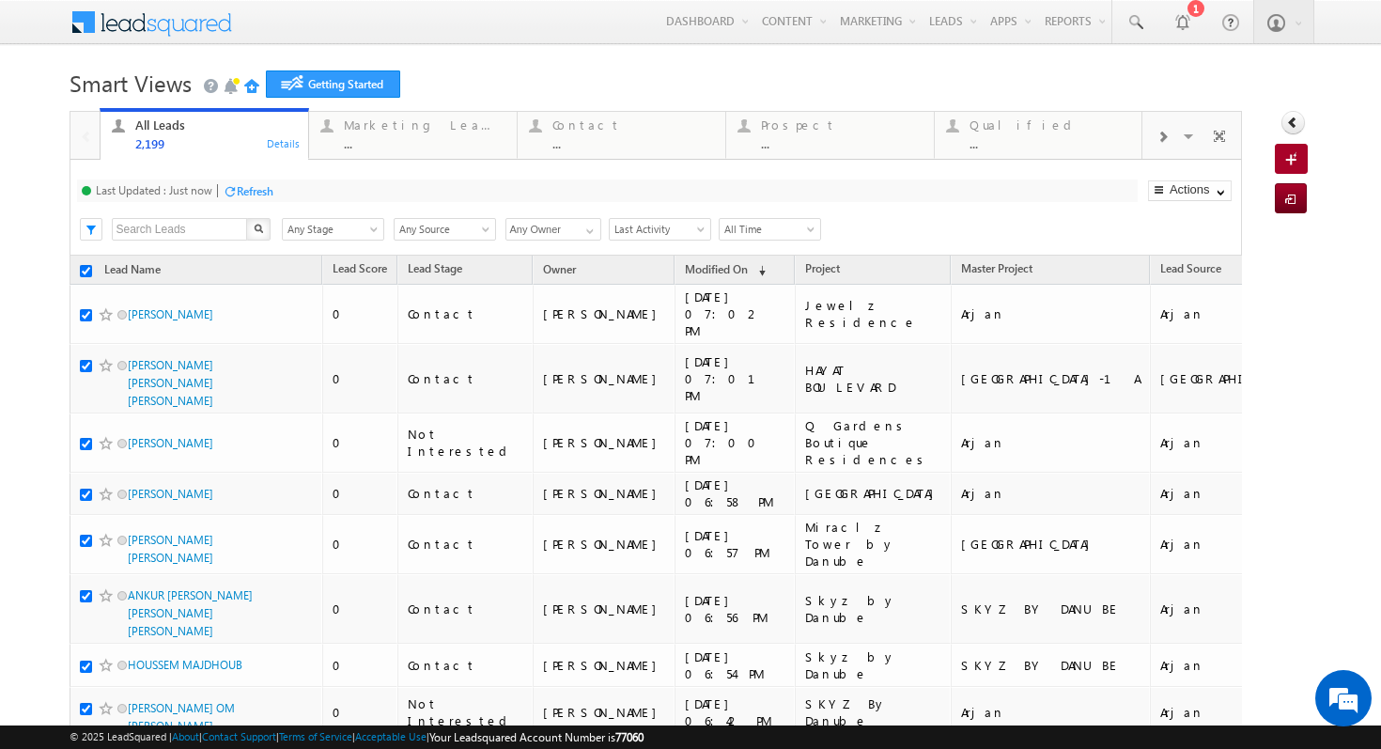
checkbox input "true"
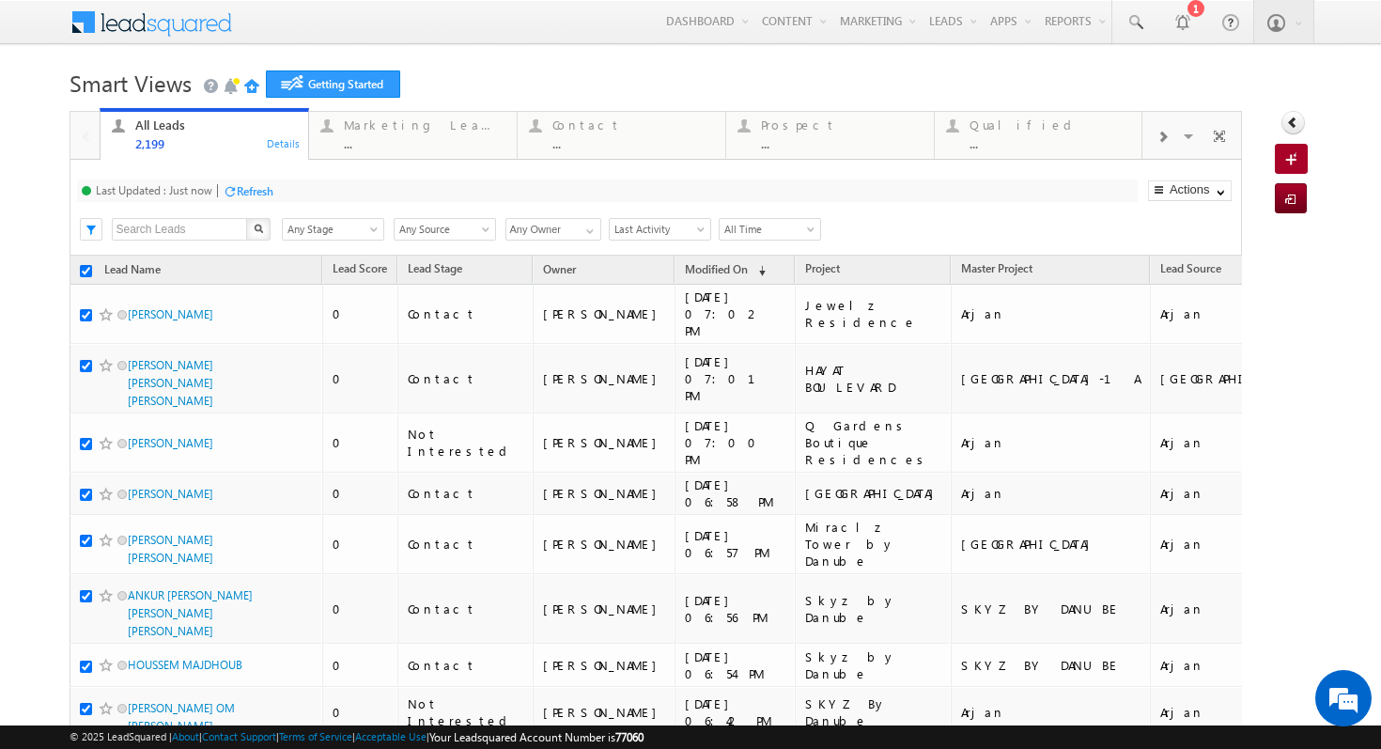
checkbox input "true"
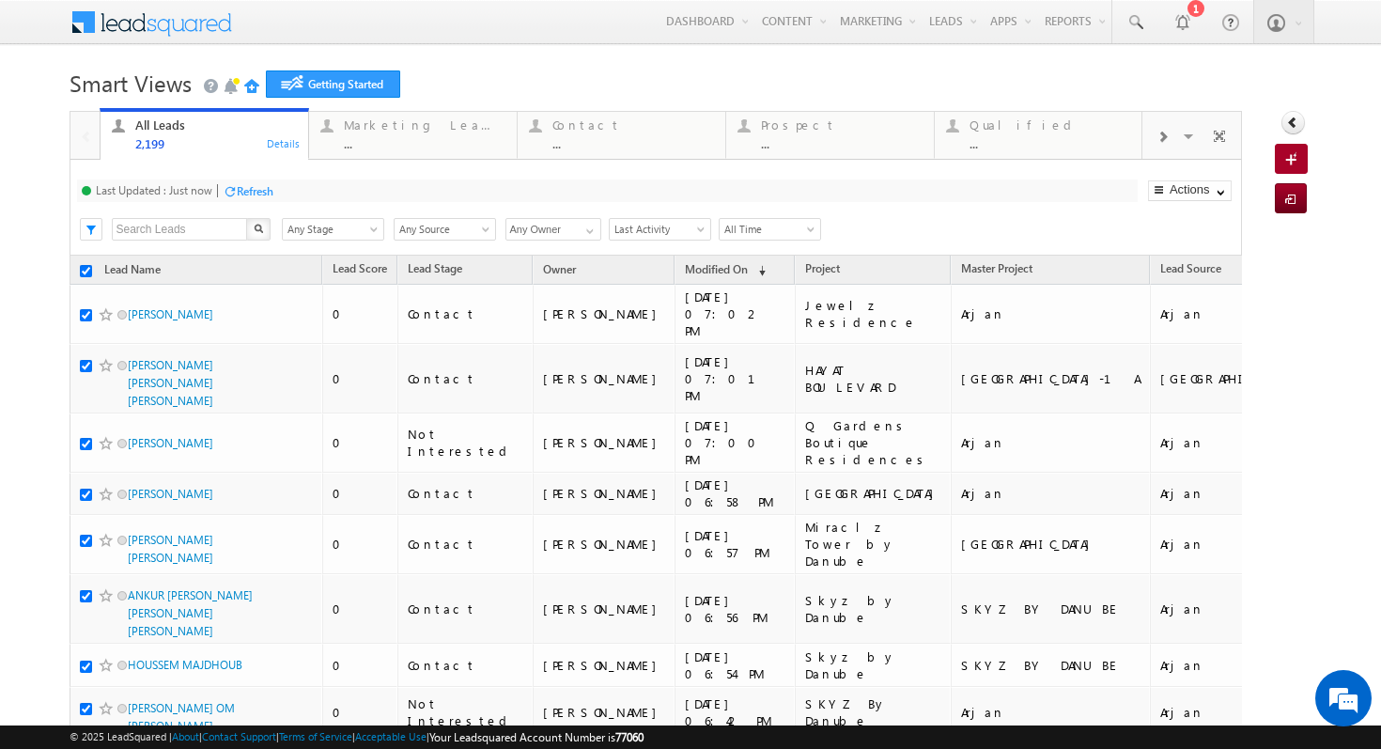
checkbox input "true"
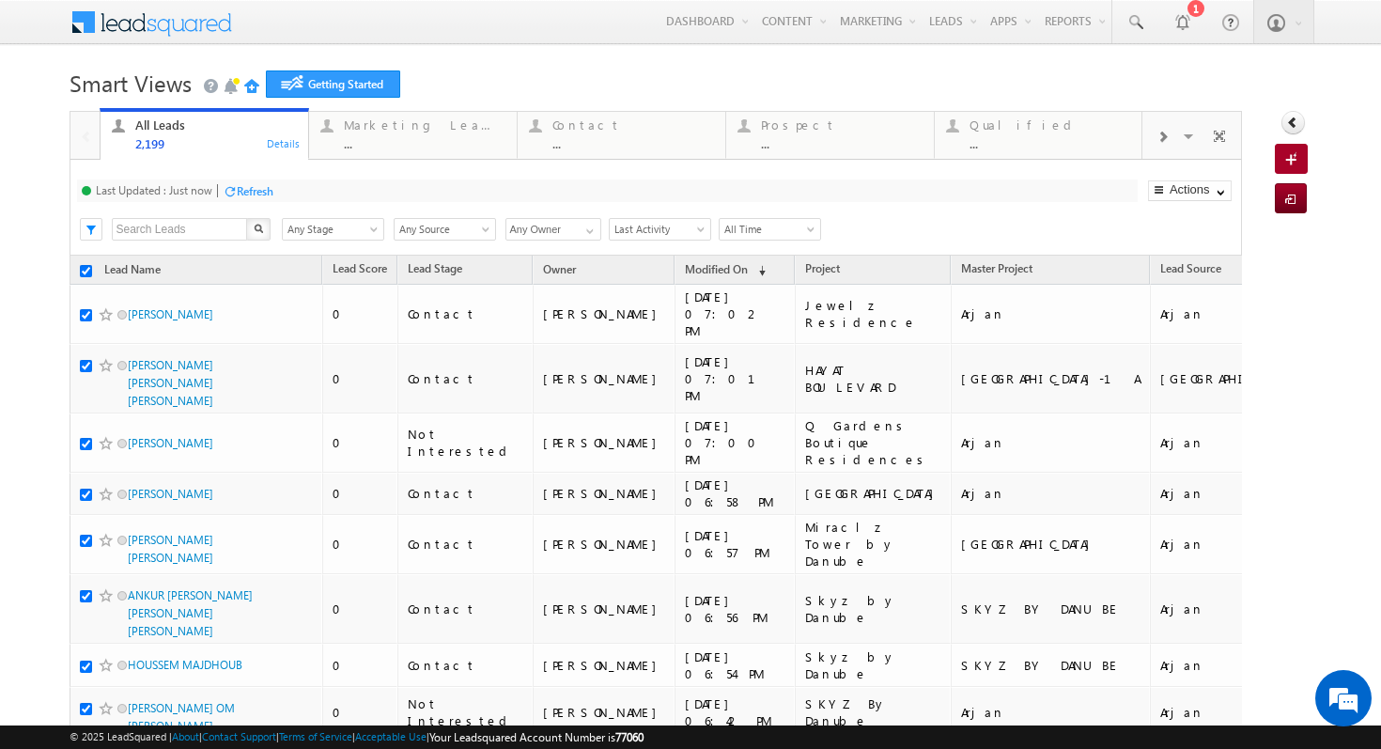
checkbox input "true"
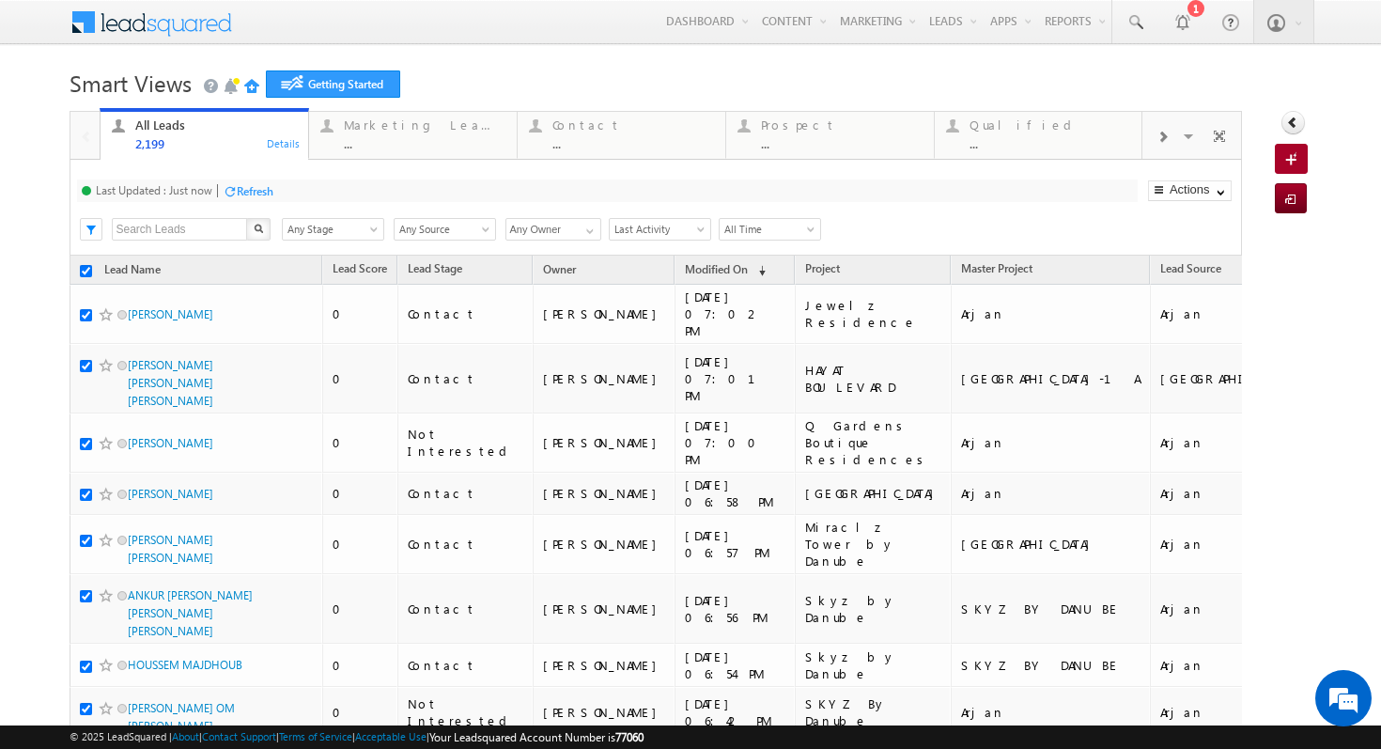
checkbox input "true"
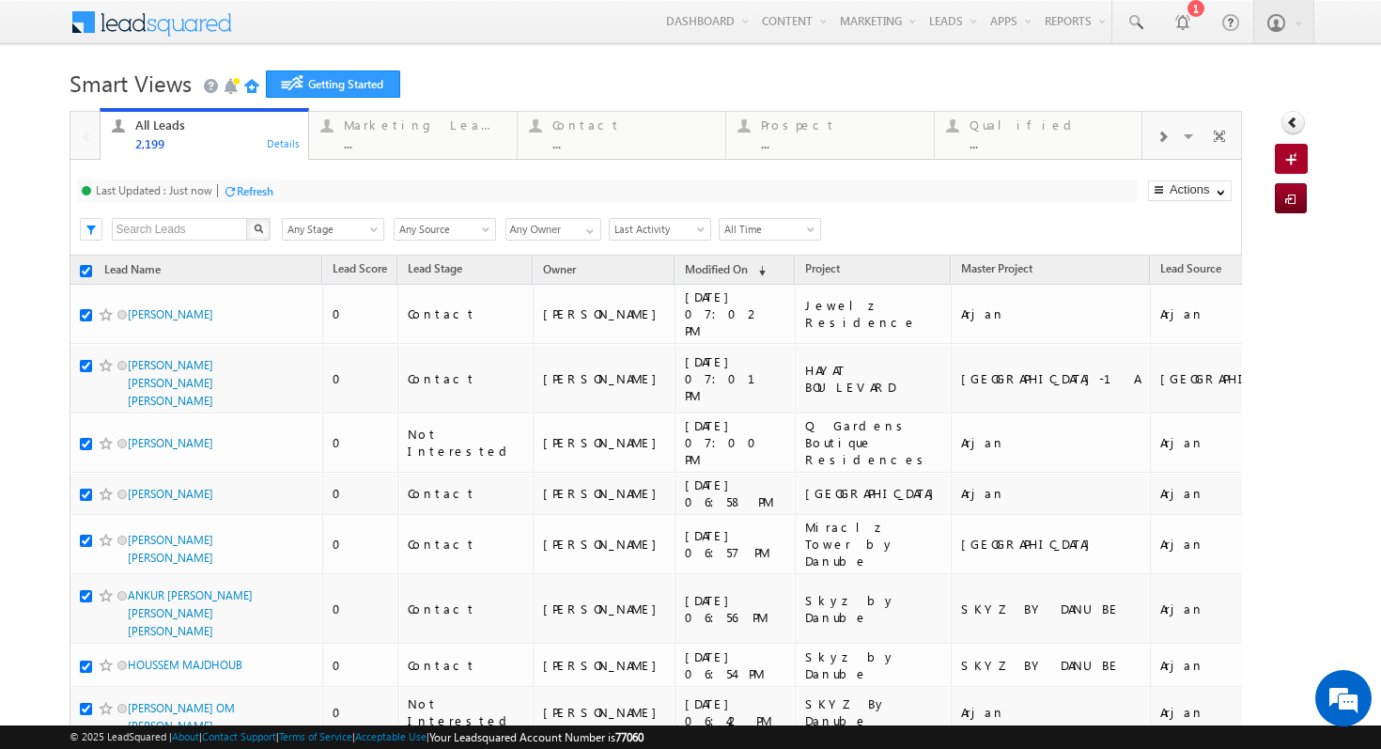
checkbox input "true"
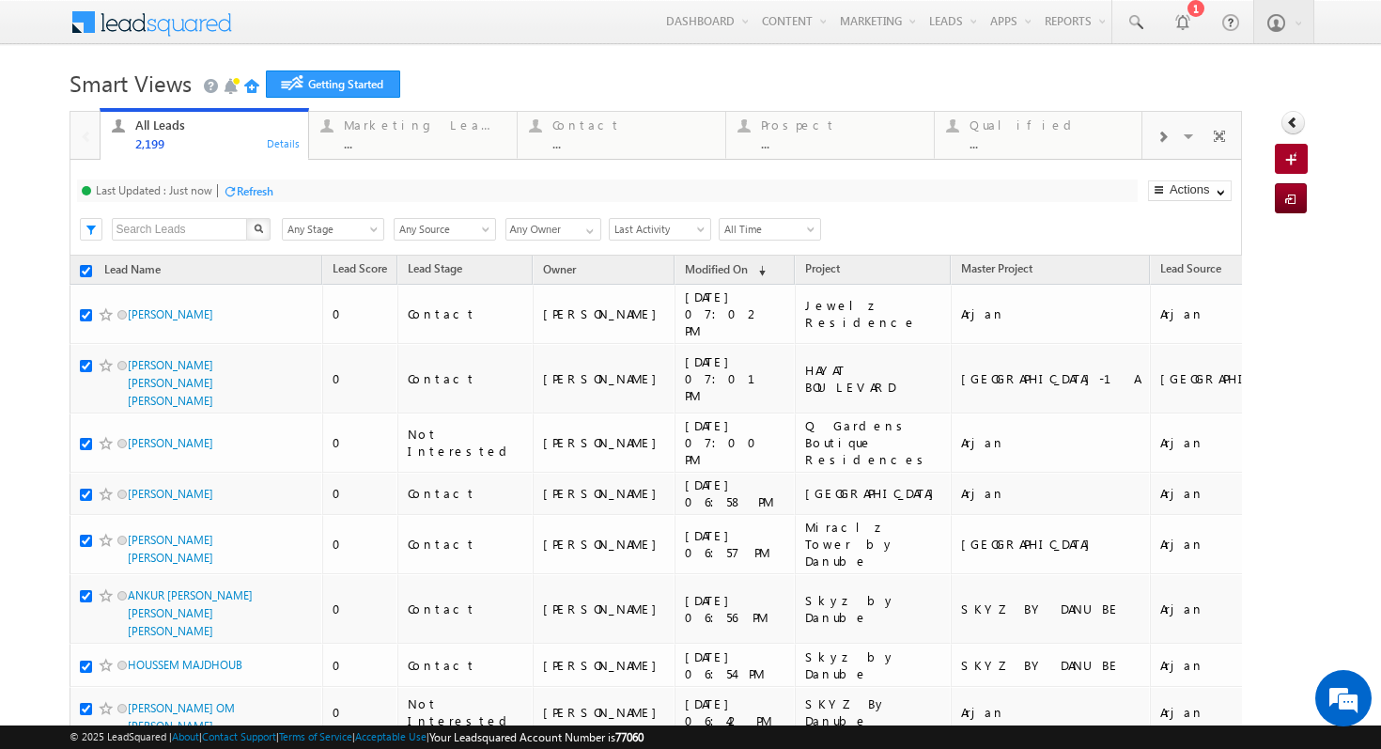
checkbox input "true"
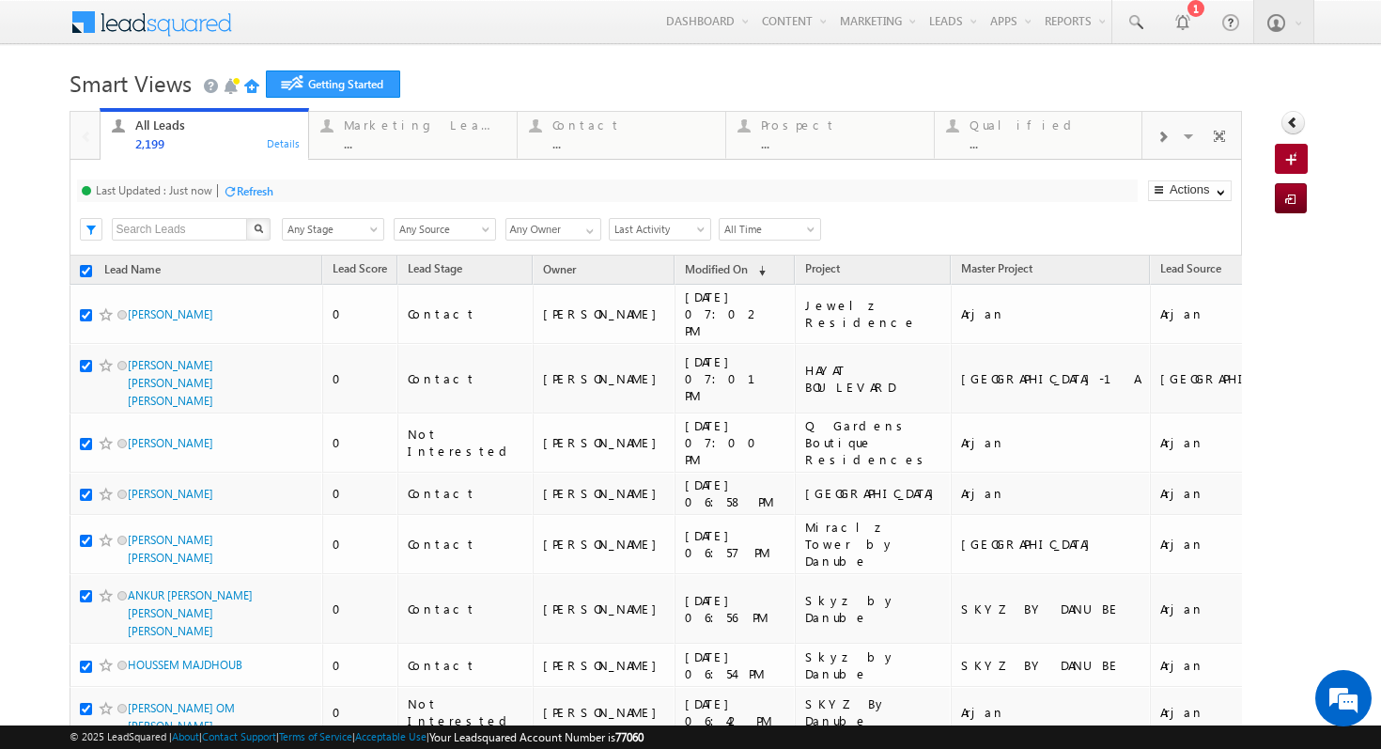
checkbox input "true"
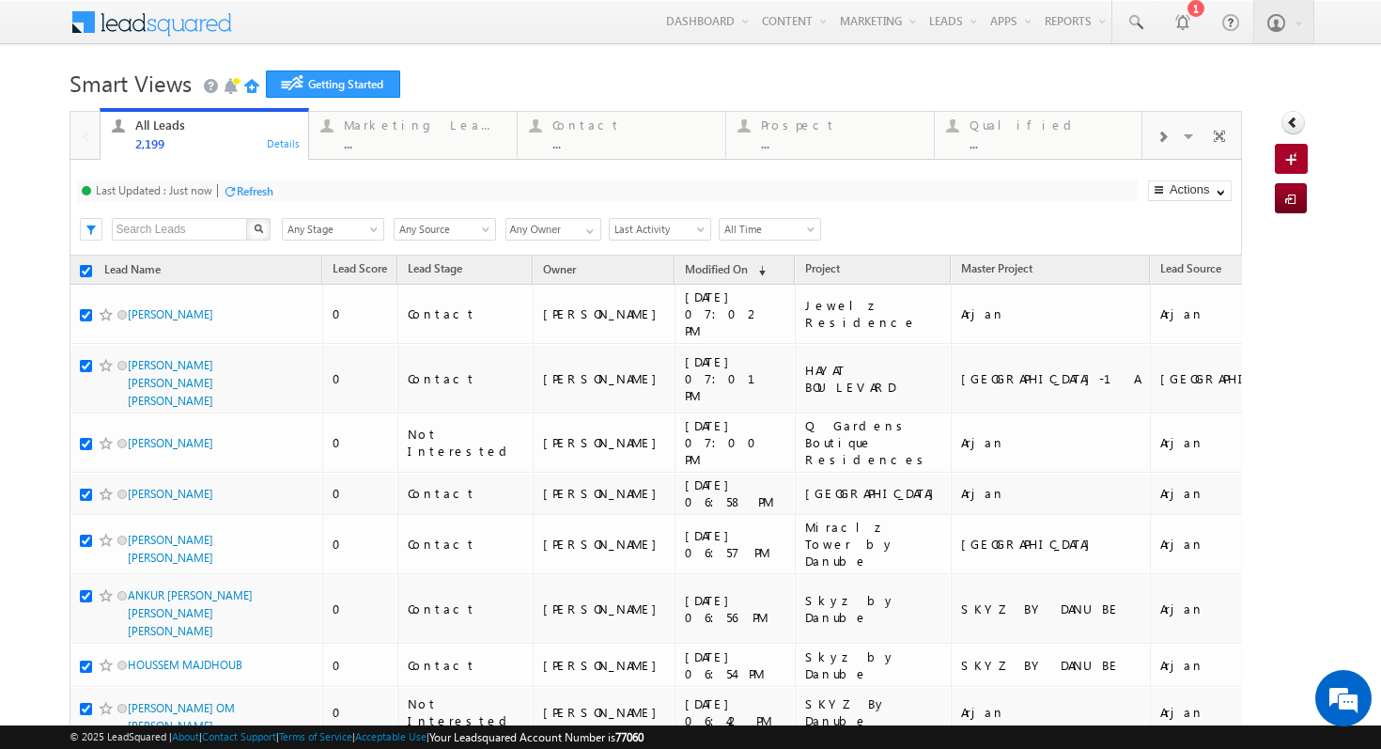
checkbox input "true"
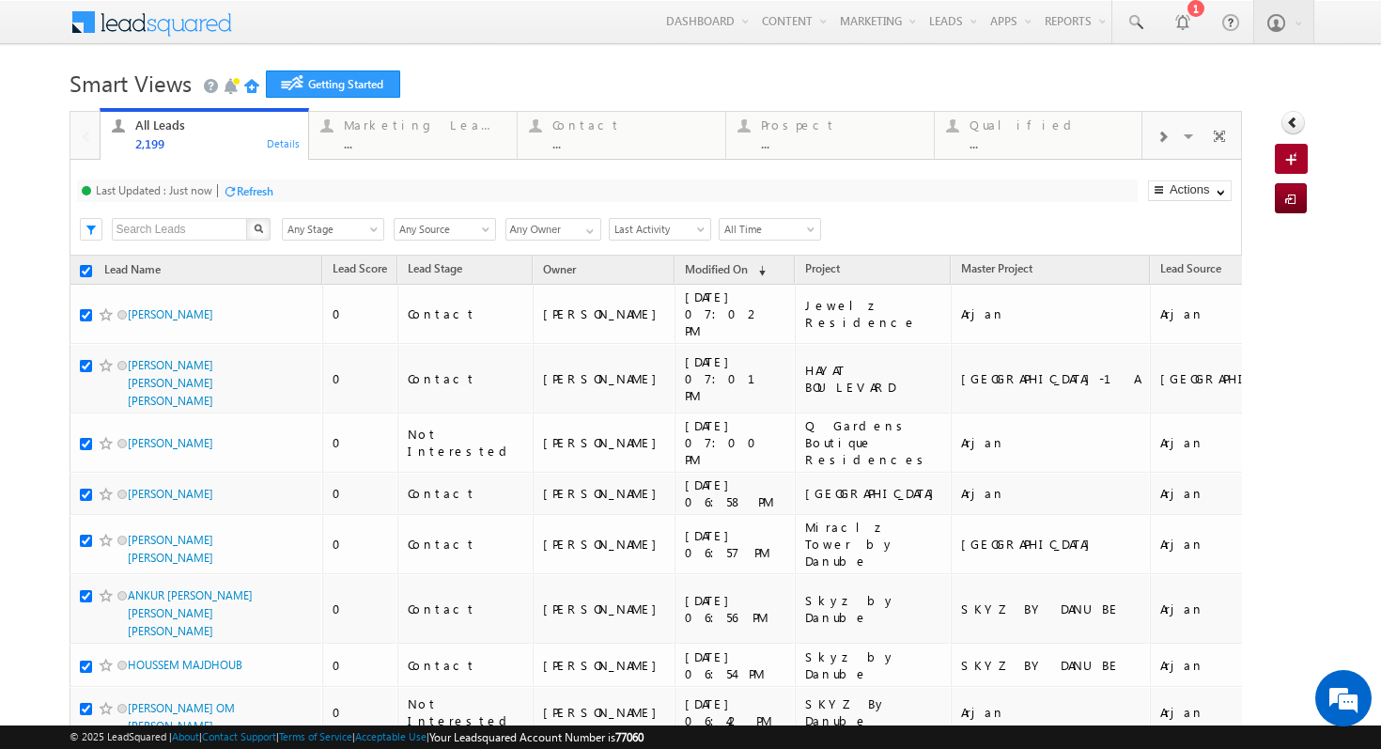
checkbox input "true"
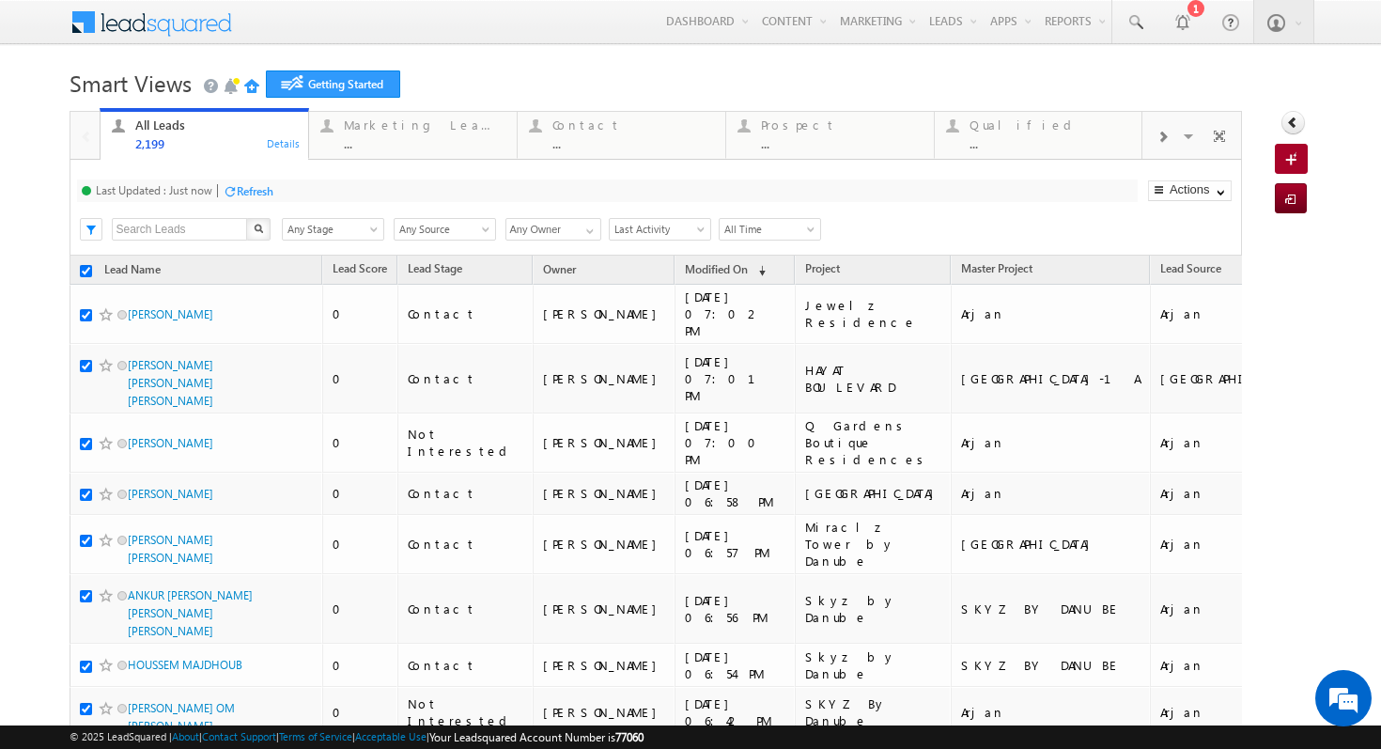
checkbox input "true"
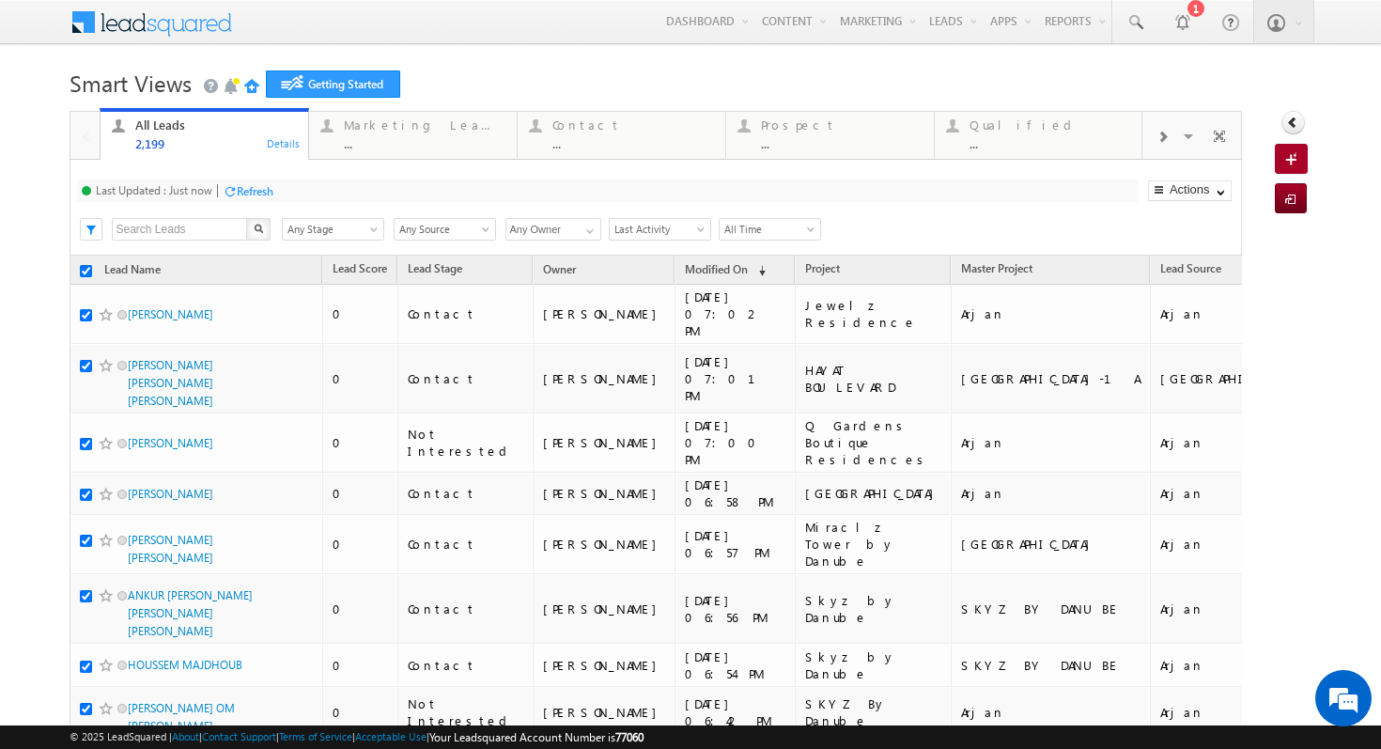
checkbox input "true"
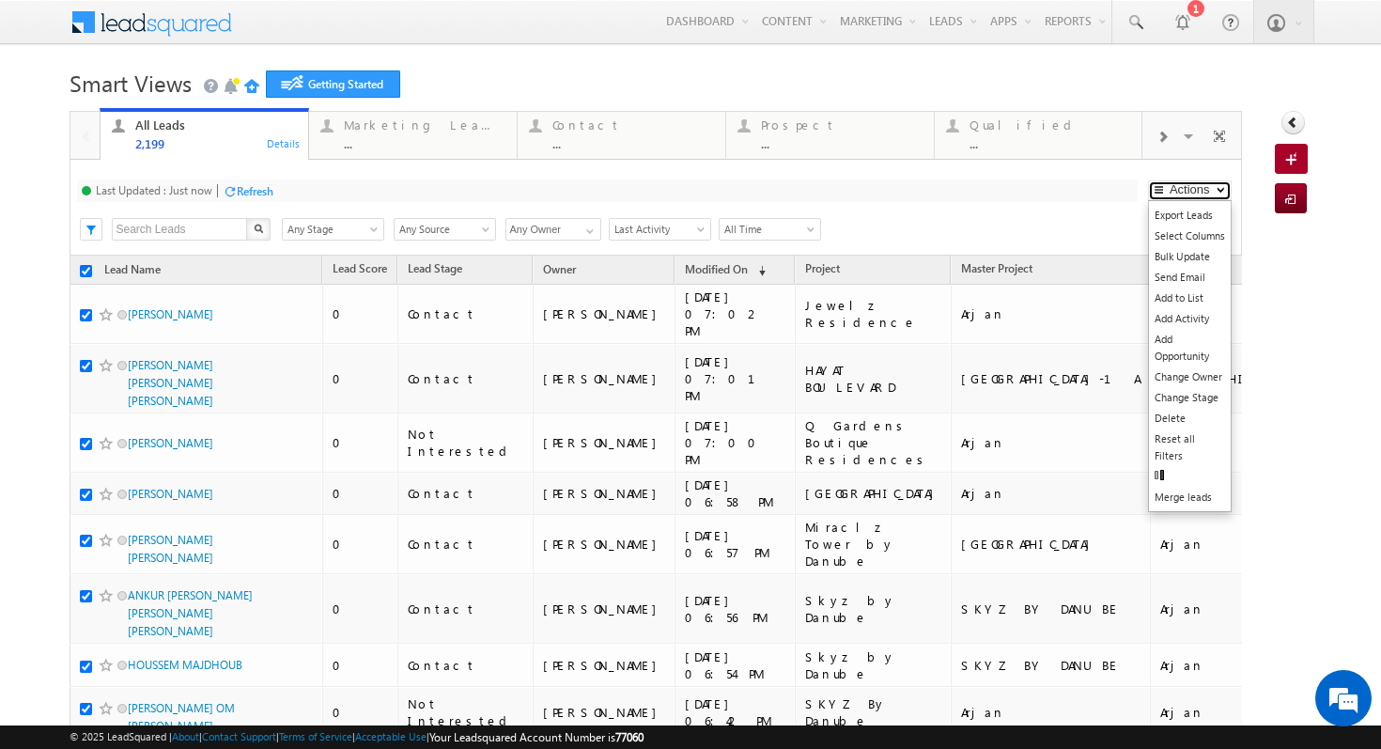
click at [1207, 194] on button "Actions" at bounding box center [1190, 190] width 84 height 21
click at [1192, 371] on link "Change Owner" at bounding box center [1190, 376] width 82 height 21
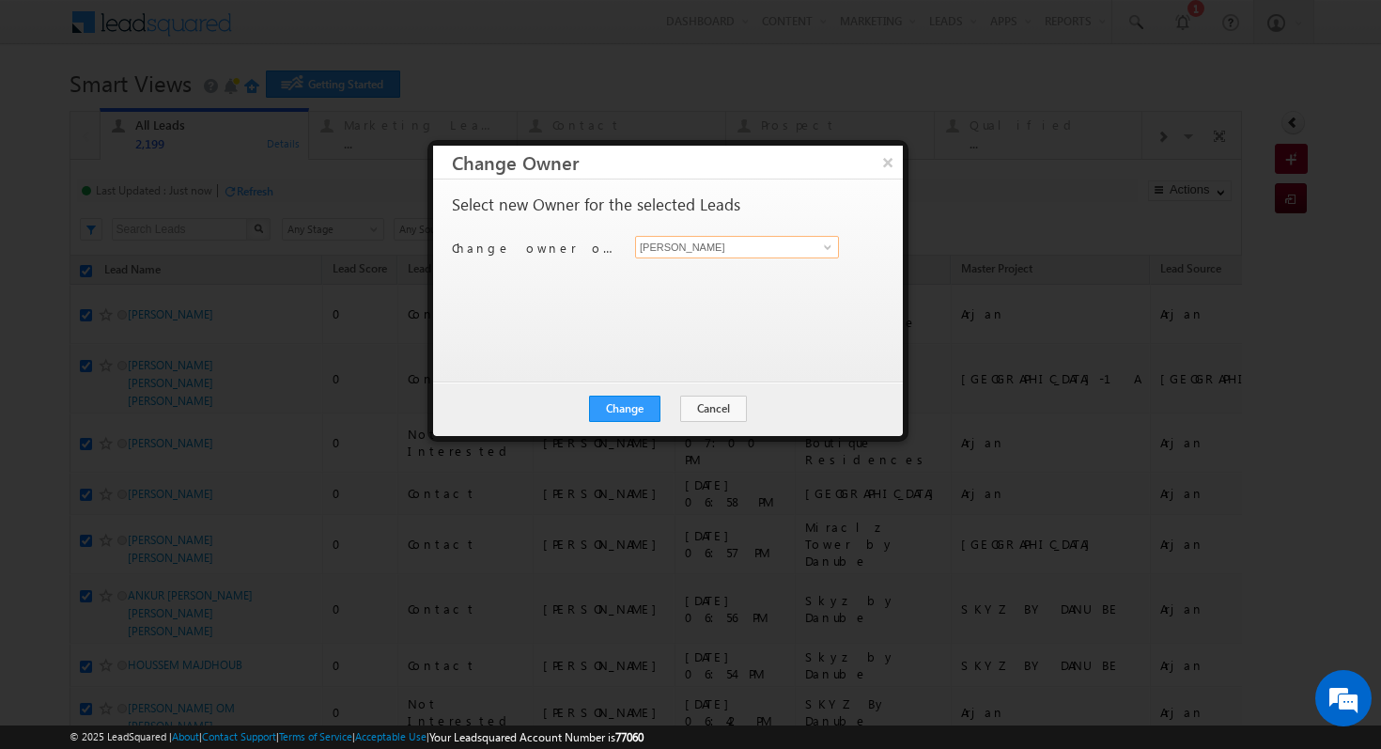
click at [797, 248] on input "[PERSON_NAME]" at bounding box center [737, 247] width 204 height 23
click at [830, 248] on span at bounding box center [827, 247] width 15 height 15
click at [755, 318] on span "Shubham.Mhaske@indglobal.ae" at bounding box center [737, 317] width 189 height 14
click at [628, 401] on button "Change" at bounding box center [624, 409] width 71 height 26
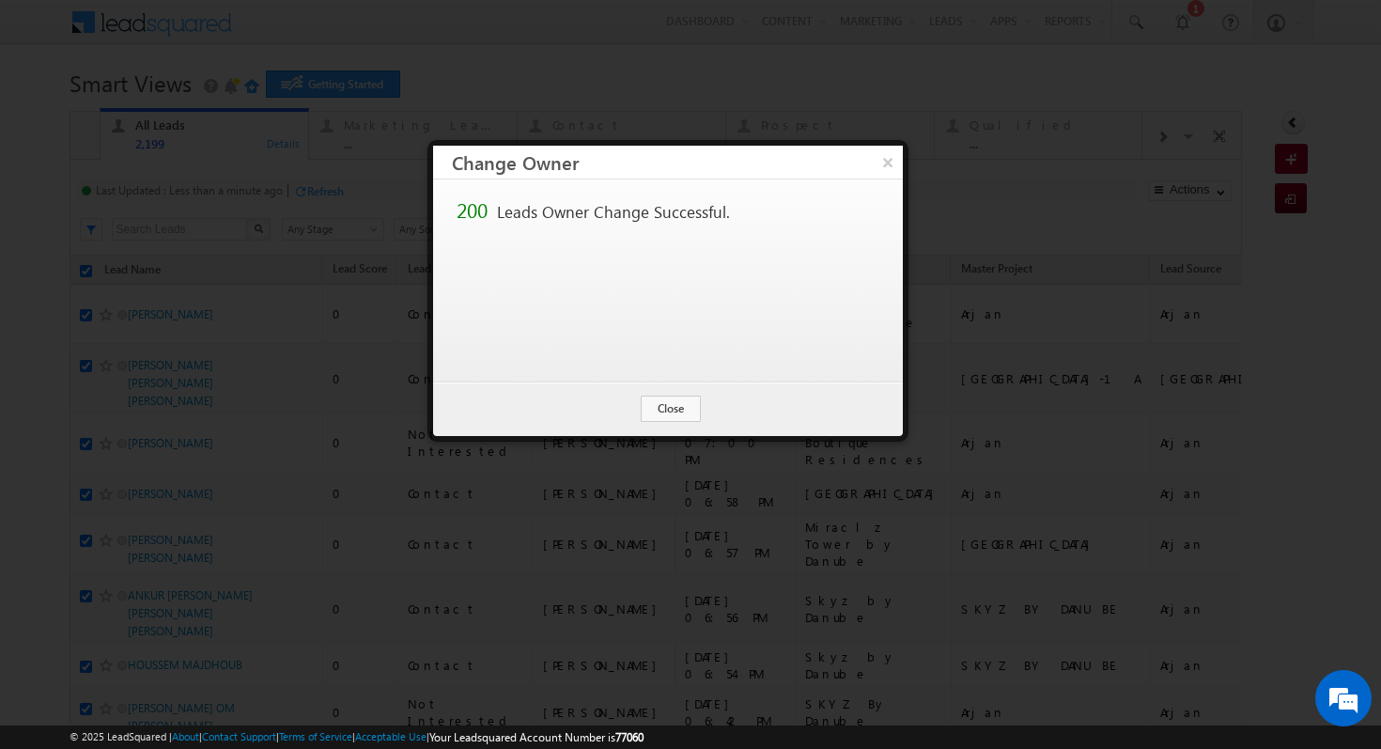
click at [906, 163] on div "× Change Owner 200 Leads Owner Change Successful. Change Cancel Close" at bounding box center [668, 291] width 481 height 302
click at [889, 166] on button "×" at bounding box center [887, 162] width 31 height 33
